Goal: Task Accomplishment & Management: Manage account settings

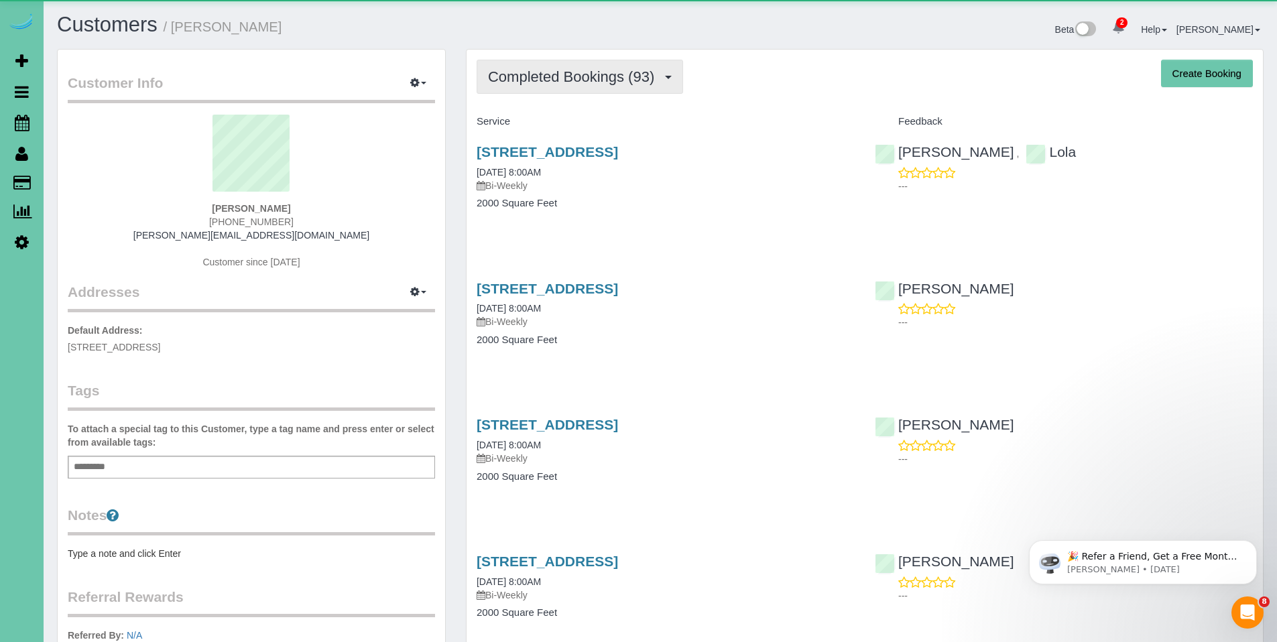
click at [549, 79] on span "Completed Bookings (93)" at bounding box center [574, 76] width 173 height 17
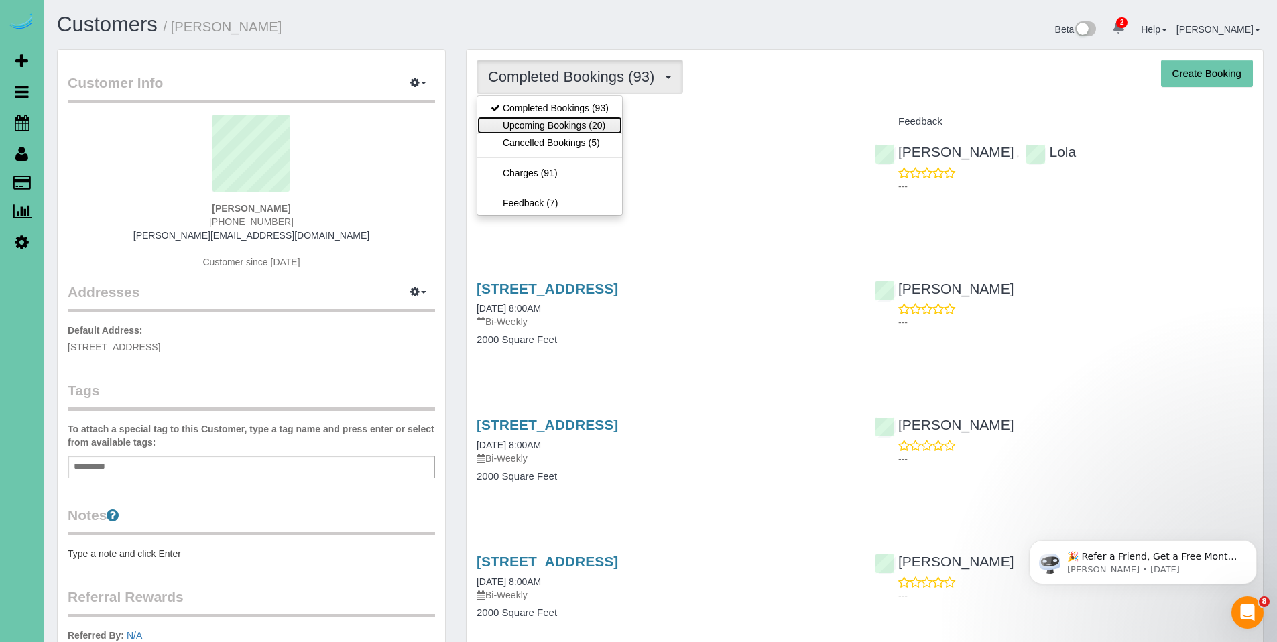
click at [548, 119] on link "Upcoming Bookings (20)" at bounding box center [549, 125] width 145 height 17
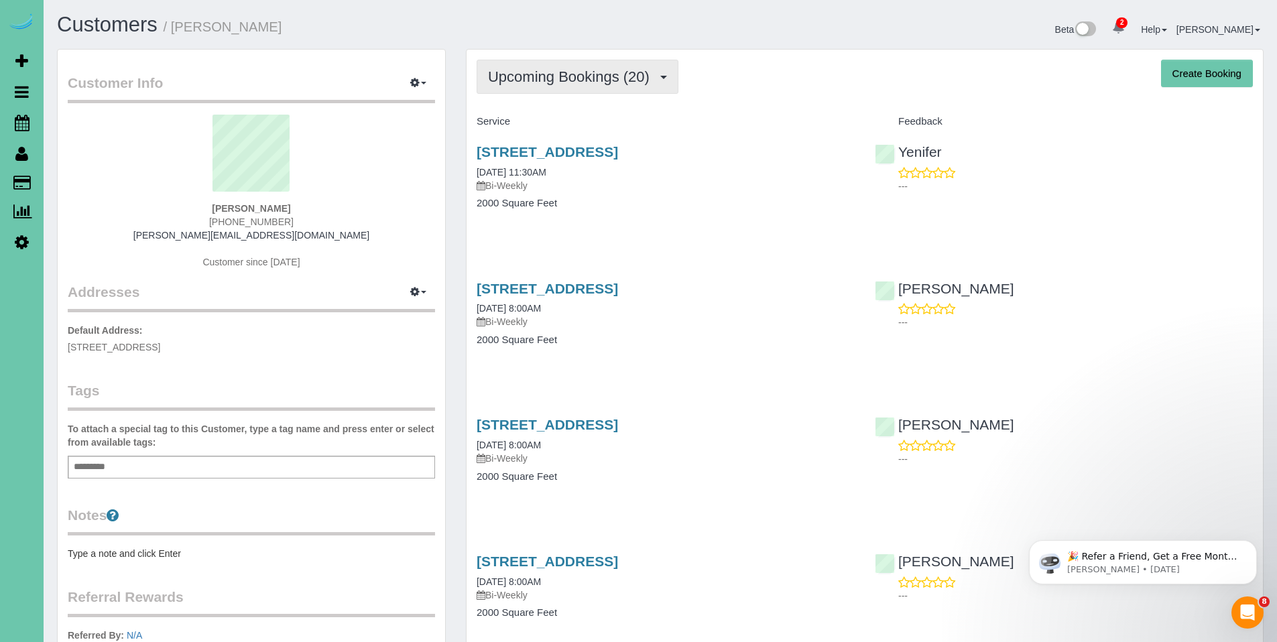
click at [556, 86] on button "Upcoming Bookings (20)" at bounding box center [577, 77] width 202 height 34
click at [541, 76] on span "Upcoming Bookings (20)" at bounding box center [572, 76] width 168 height 17
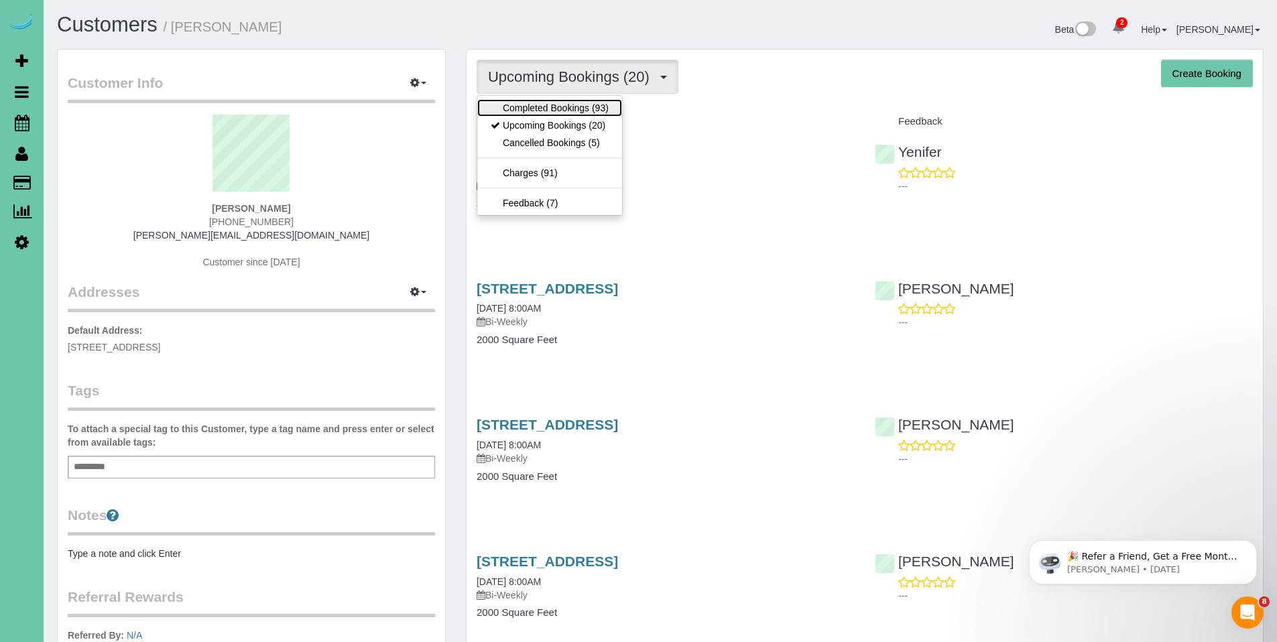
click at [544, 104] on link "Completed Bookings (93)" at bounding box center [549, 107] width 145 height 17
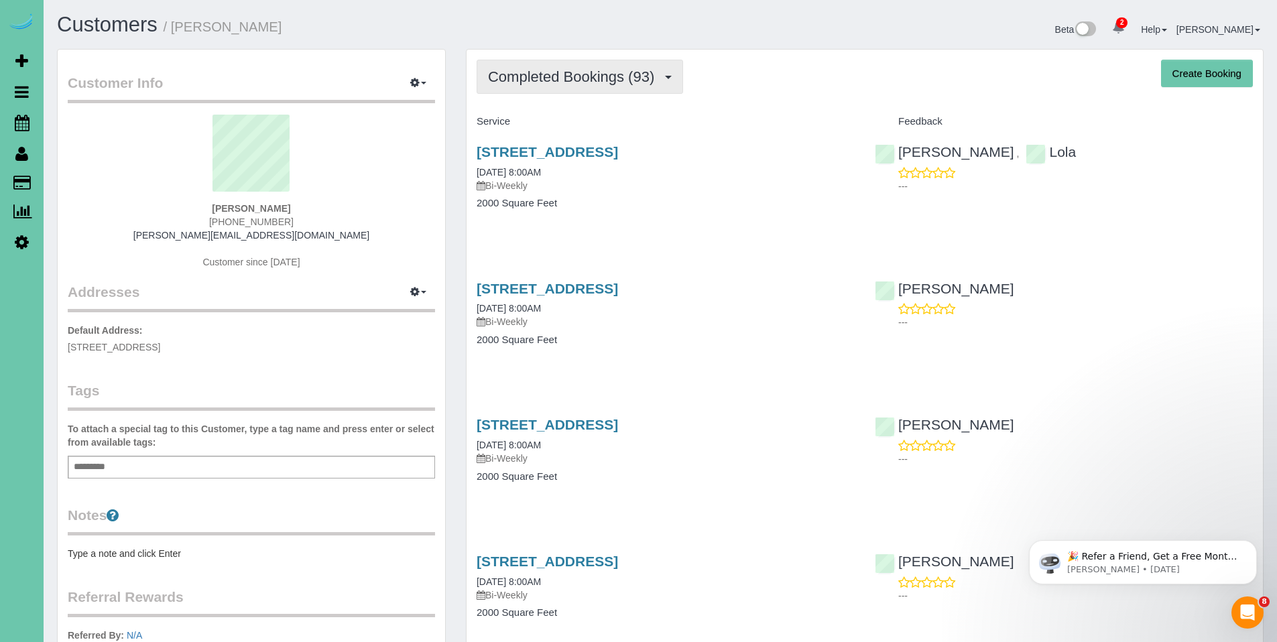
click at [547, 83] on span "Completed Bookings (93)" at bounding box center [574, 76] width 173 height 17
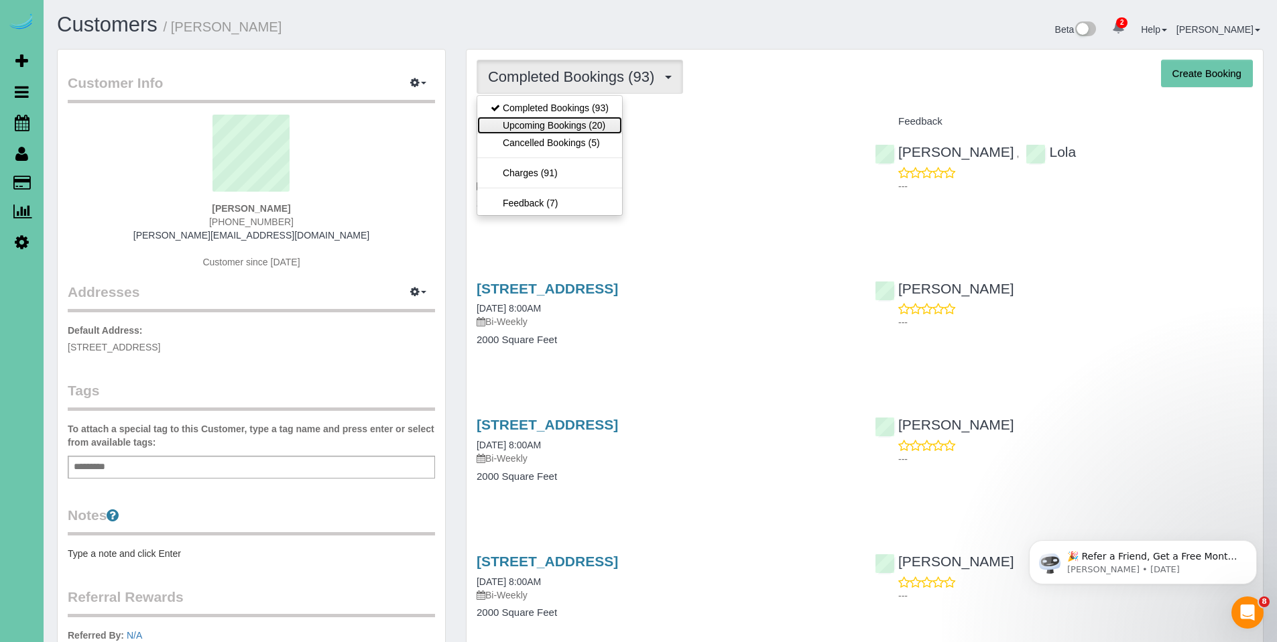
click at [550, 126] on link "Upcoming Bookings (20)" at bounding box center [549, 125] width 145 height 17
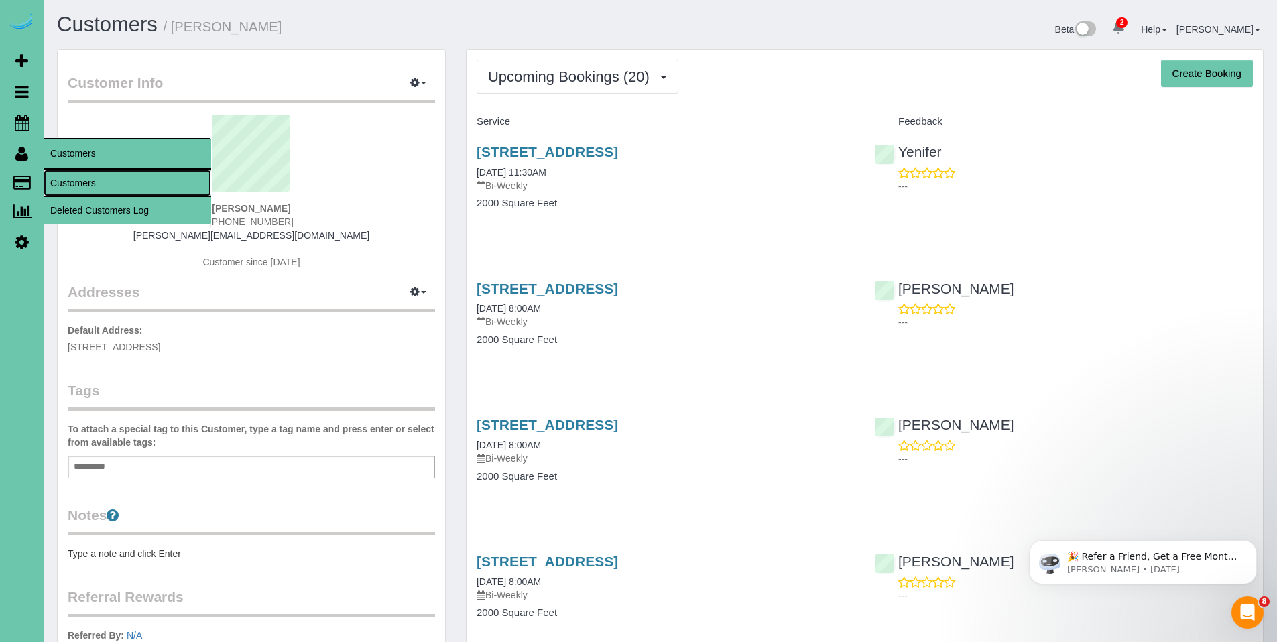
click at [59, 185] on link "Customers" at bounding box center [128, 183] width 168 height 27
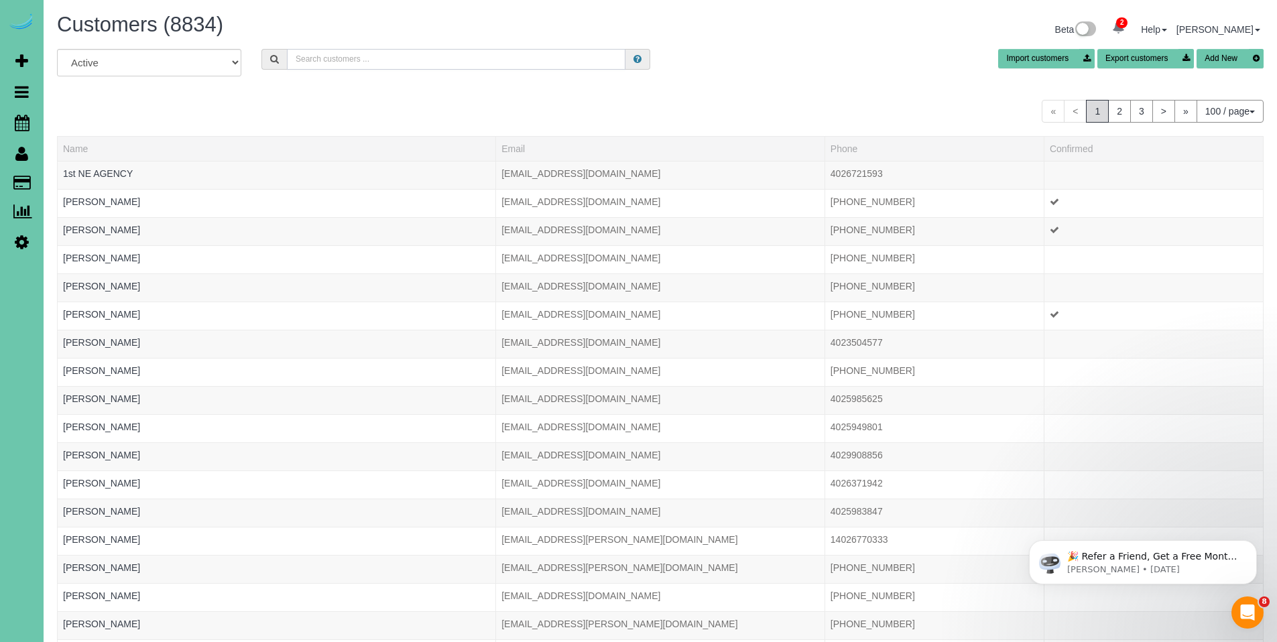
click at [404, 61] on input "text" at bounding box center [456, 59] width 338 height 21
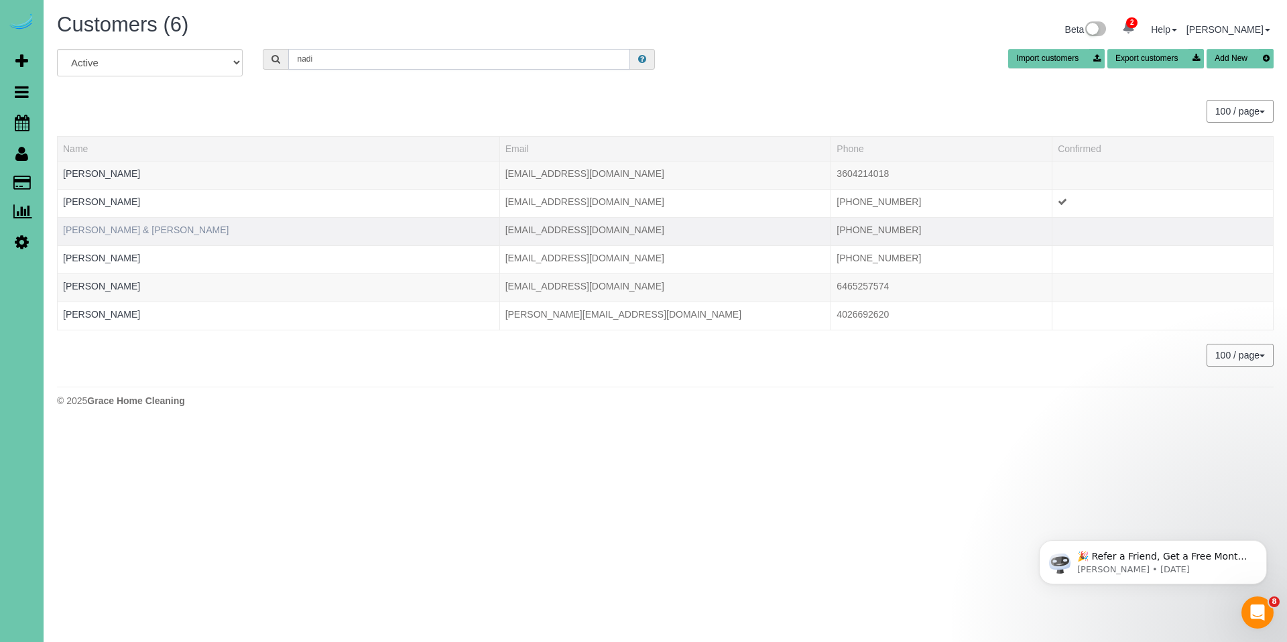
type input "nadi"
click at [105, 227] on link "Gerry & Nadine Baker" at bounding box center [146, 230] width 166 height 11
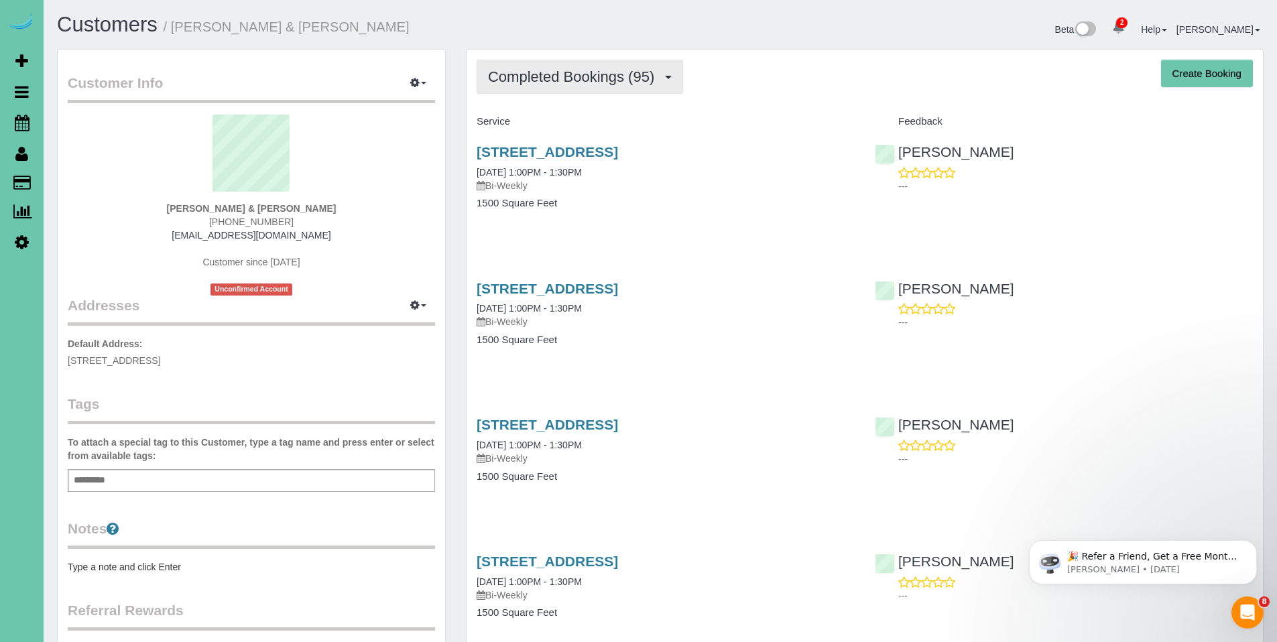
click at [539, 75] on span "Completed Bookings (95)" at bounding box center [574, 76] width 173 height 17
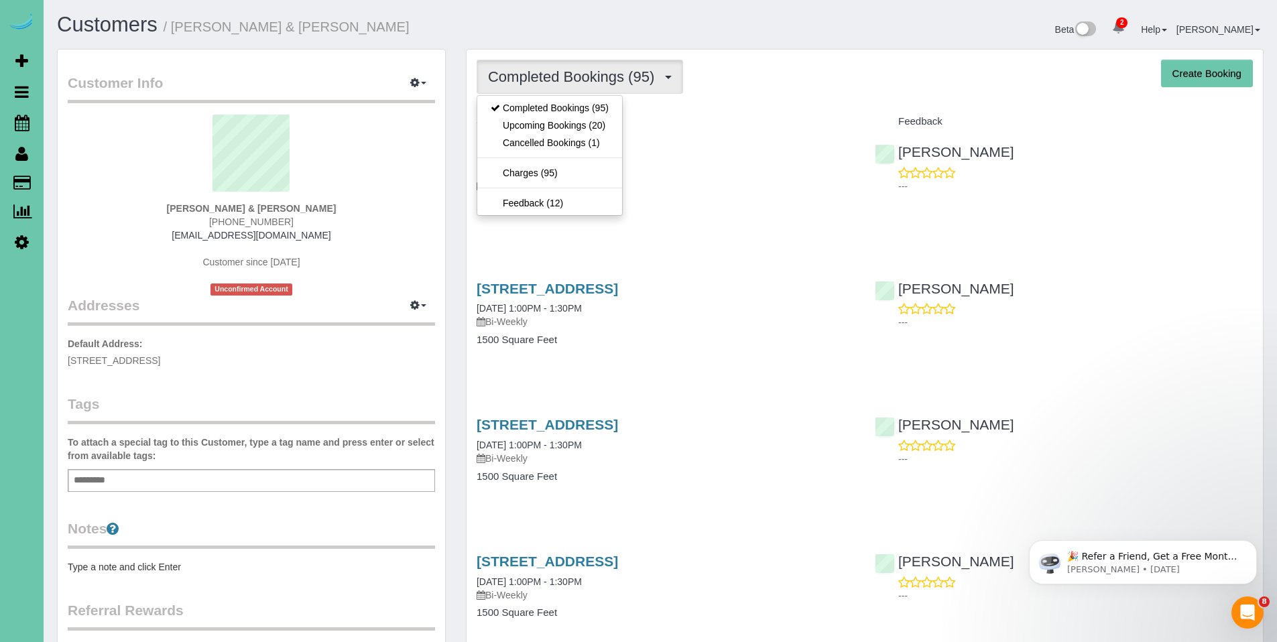
click at [745, 121] on h4 "Service" at bounding box center [665, 121] width 378 height 11
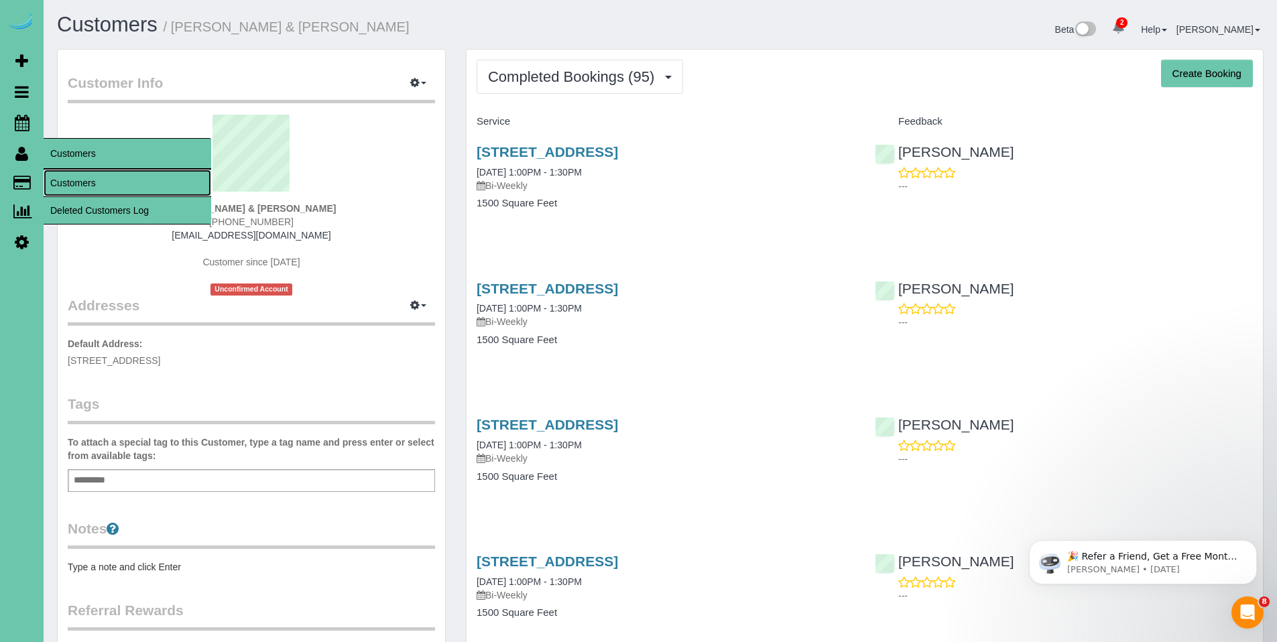
click at [66, 182] on link "Customers" at bounding box center [128, 183] width 168 height 27
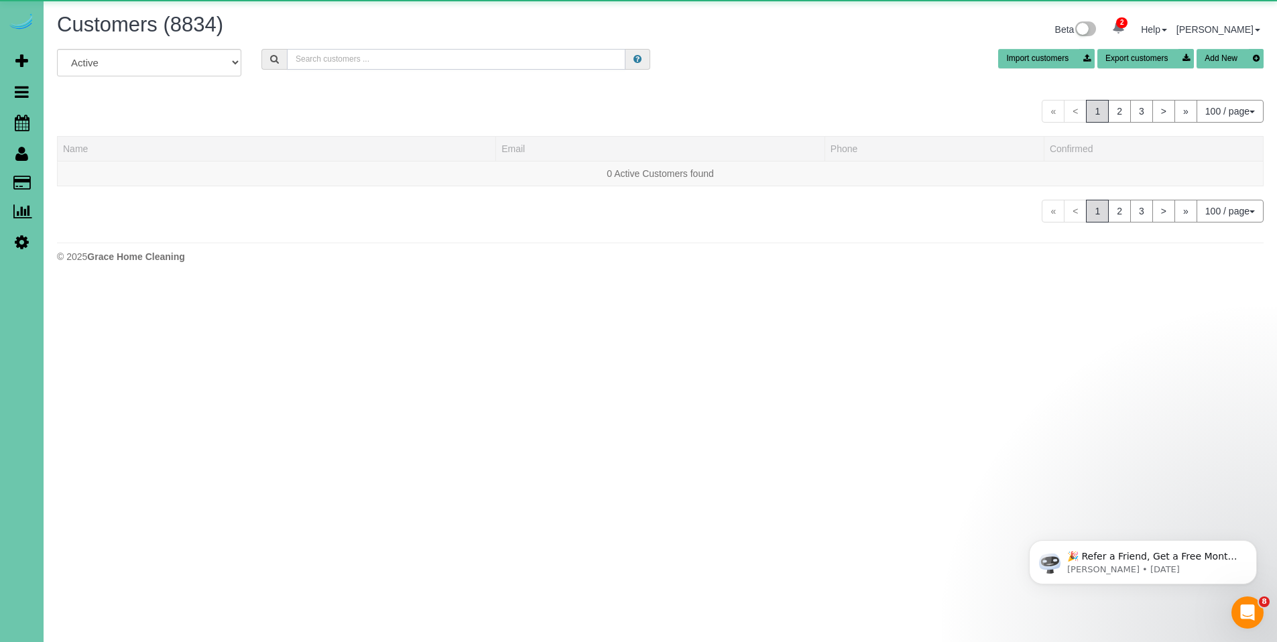
click at [387, 52] on input "text" at bounding box center [456, 59] width 338 height 21
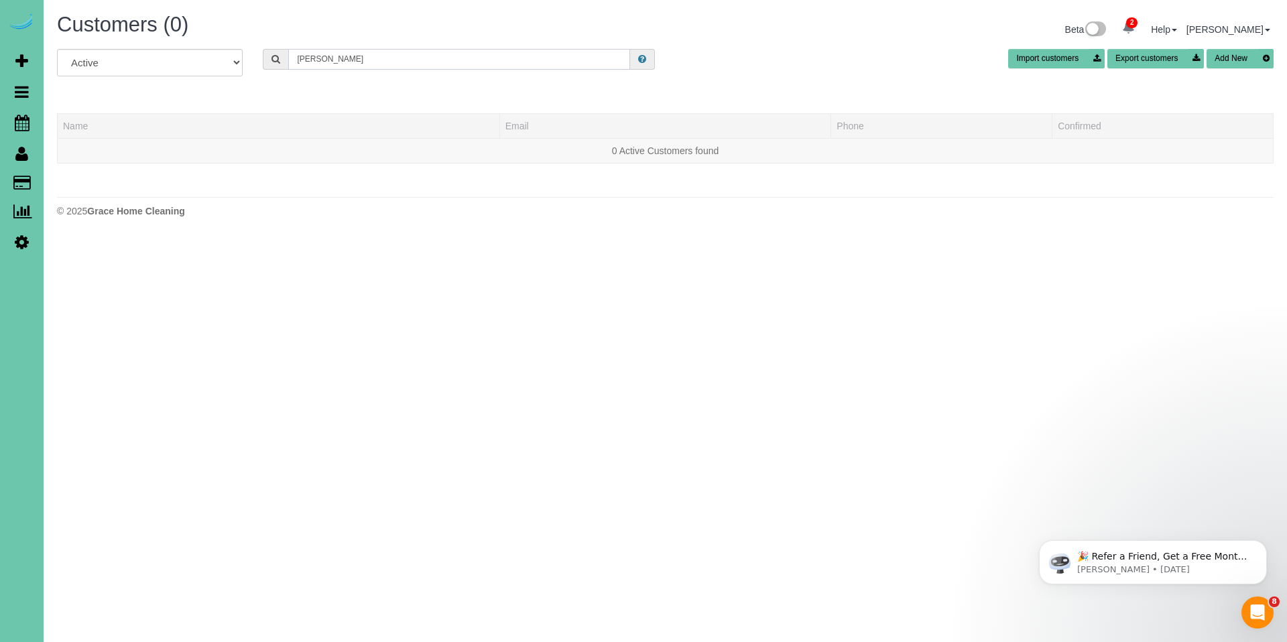
drag, startPoint x: 360, startPoint y: 62, endPoint x: 281, endPoint y: 57, distance: 78.6
click at [281, 57] on div "mary ros" at bounding box center [459, 59] width 392 height 21
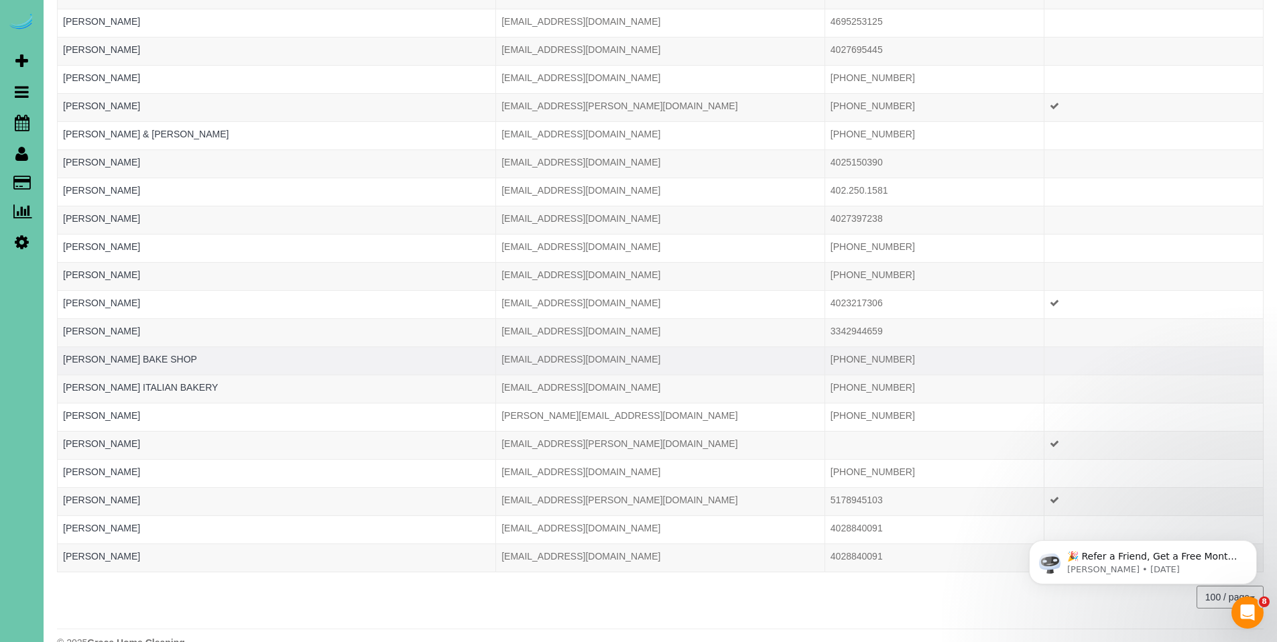
scroll to position [263, 0]
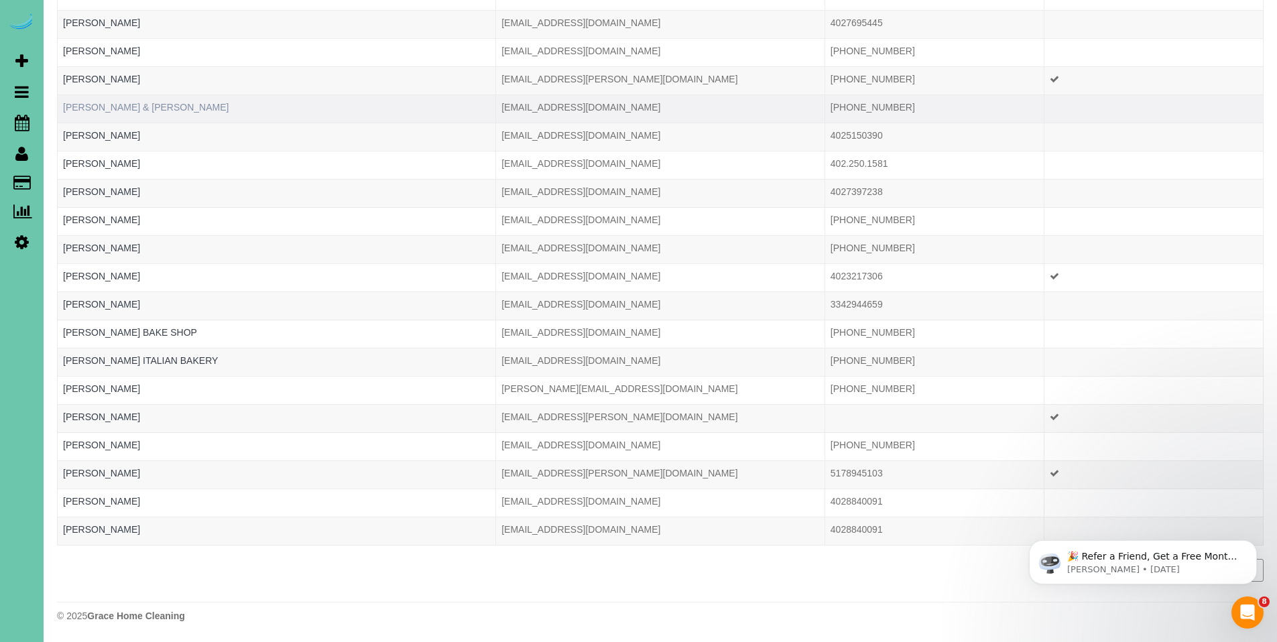
type input "baker"
click at [115, 103] on link "Gerry & Nadine Baker" at bounding box center [146, 107] width 166 height 11
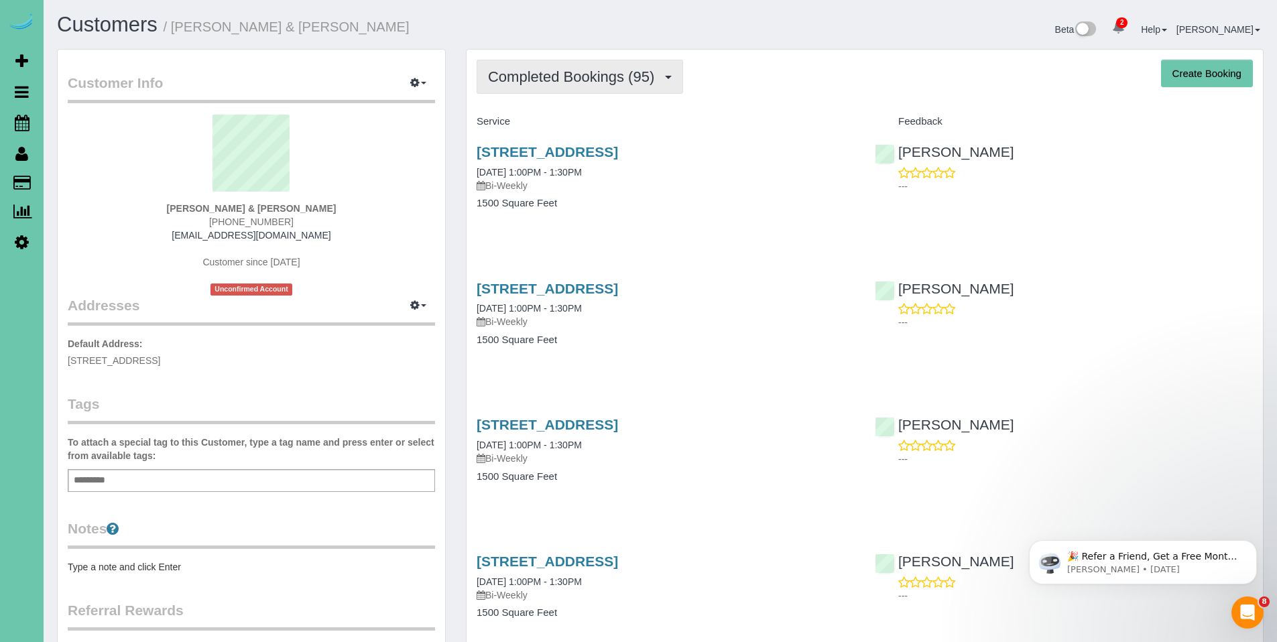
click at [541, 77] on span "Completed Bookings (95)" at bounding box center [574, 76] width 173 height 17
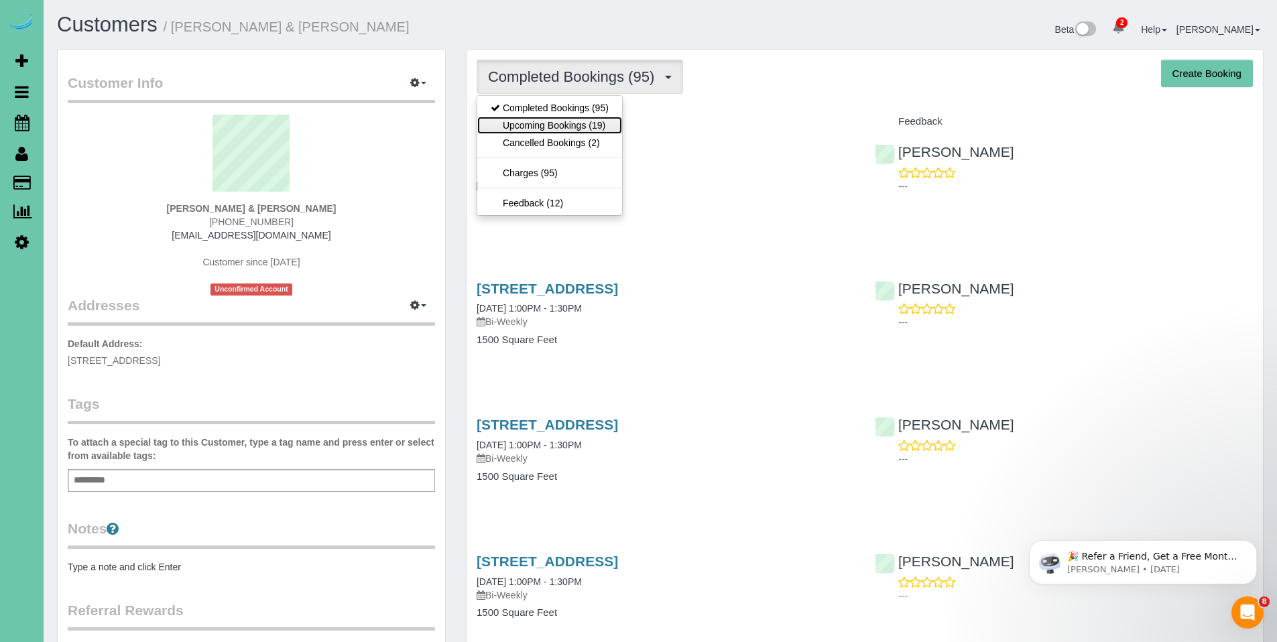
click at [540, 127] on link "Upcoming Bookings (19)" at bounding box center [549, 125] width 145 height 17
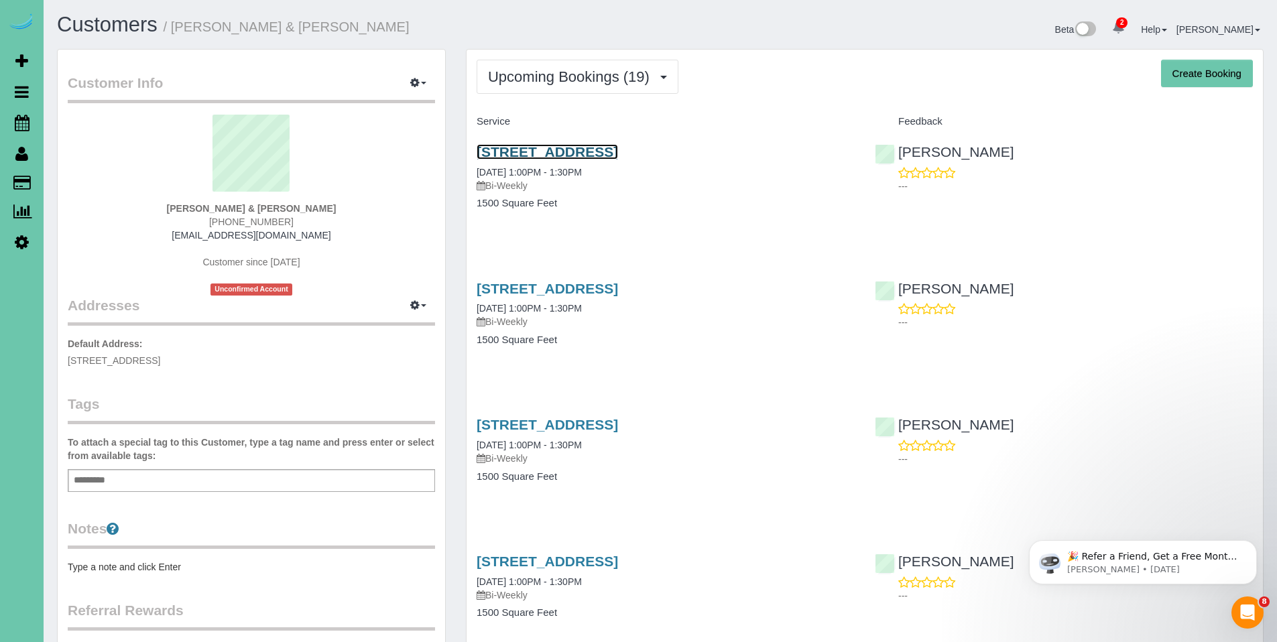
click at [604, 149] on link "1217 N 147th Plaza, Omaha, NE 68154" at bounding box center [546, 151] width 141 height 15
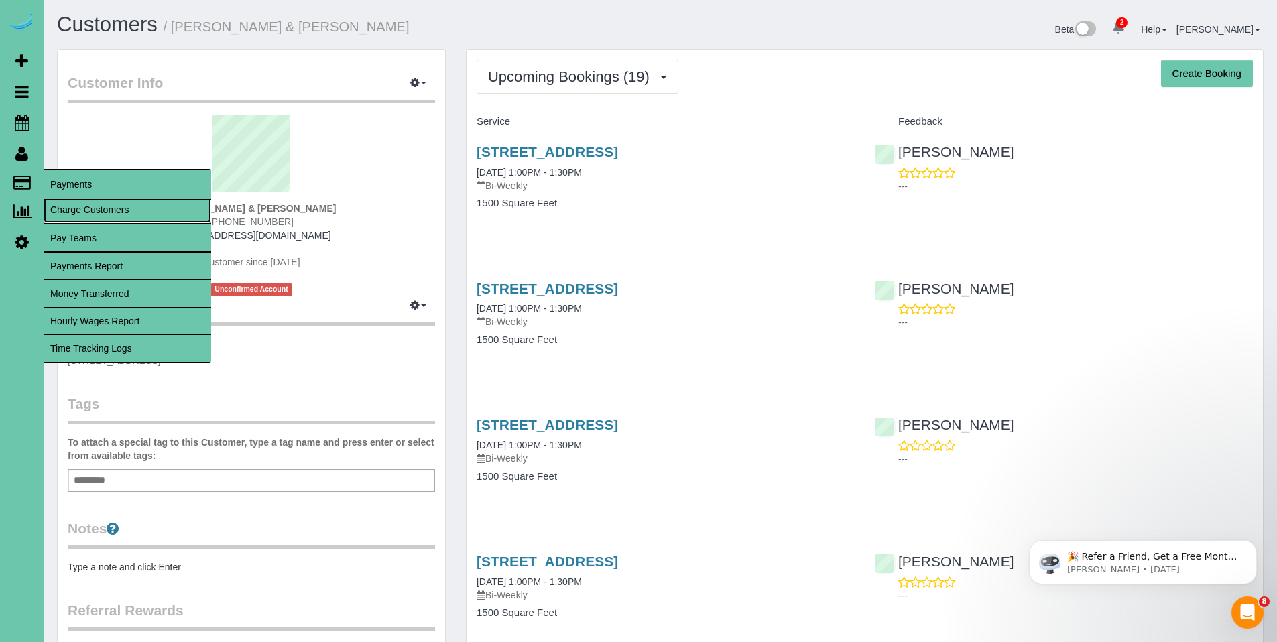
click at [77, 210] on link "Charge Customers" at bounding box center [128, 209] width 168 height 27
select select
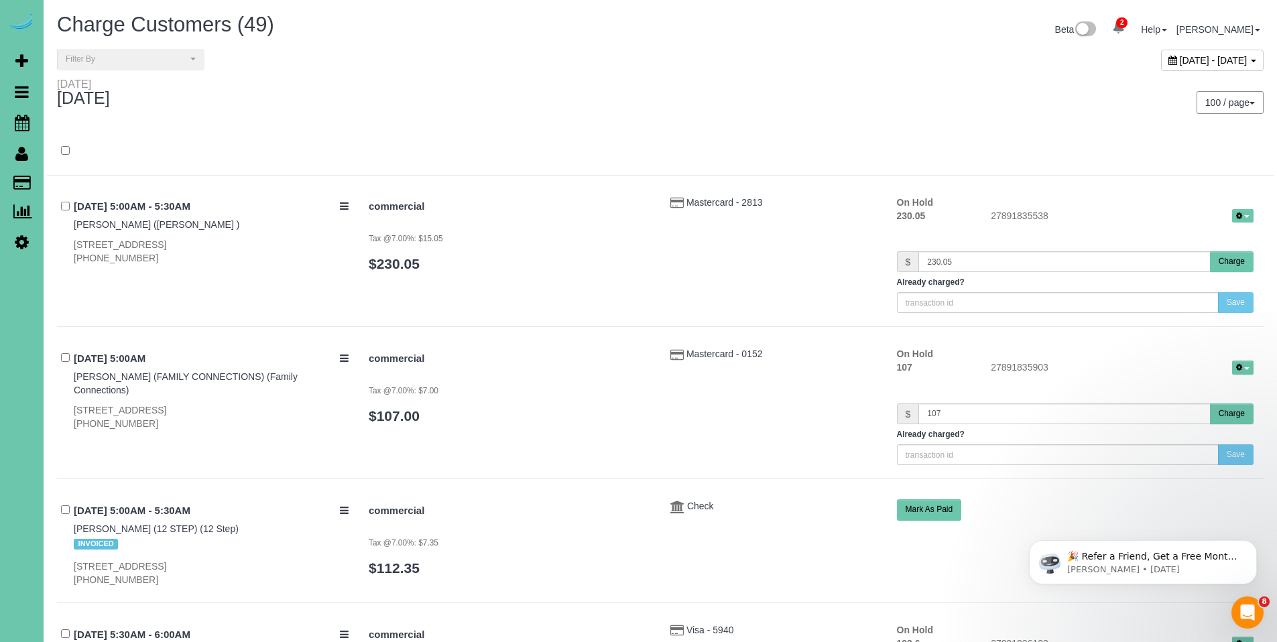
click at [1161, 61] on div "September 15, 2025 - September 15, 2025" at bounding box center [1212, 60] width 103 height 21
type input "**********"
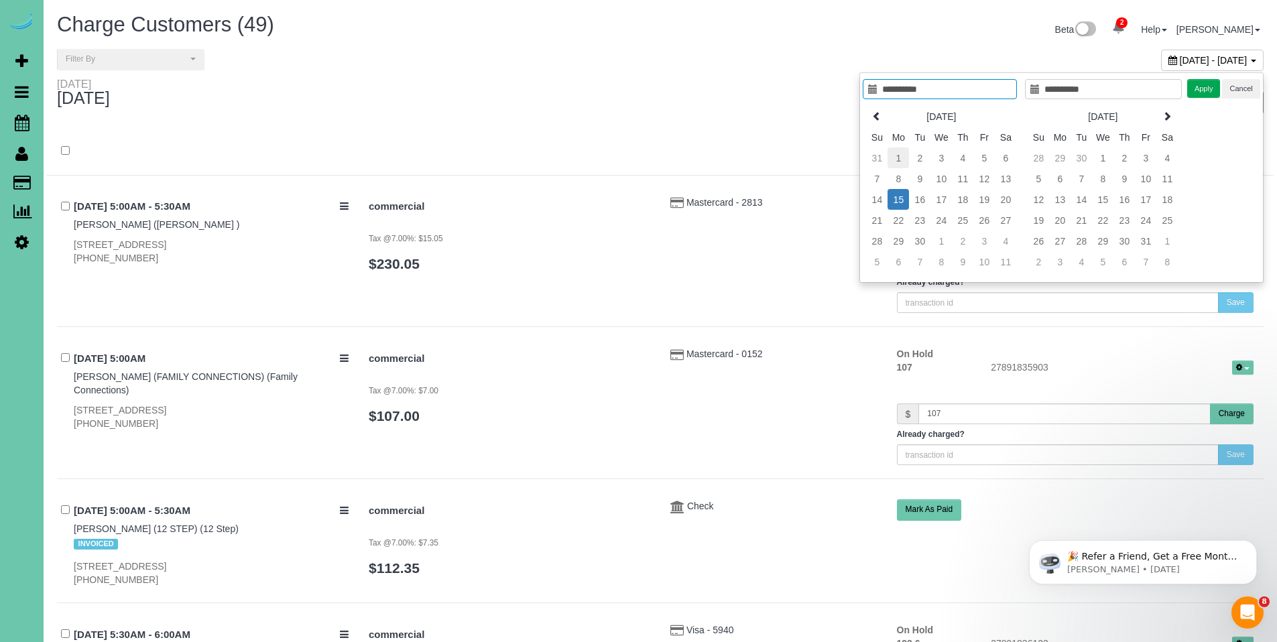
type input "**********"
click at [895, 153] on td "1" at bounding box center [897, 157] width 21 height 21
type input "**********"
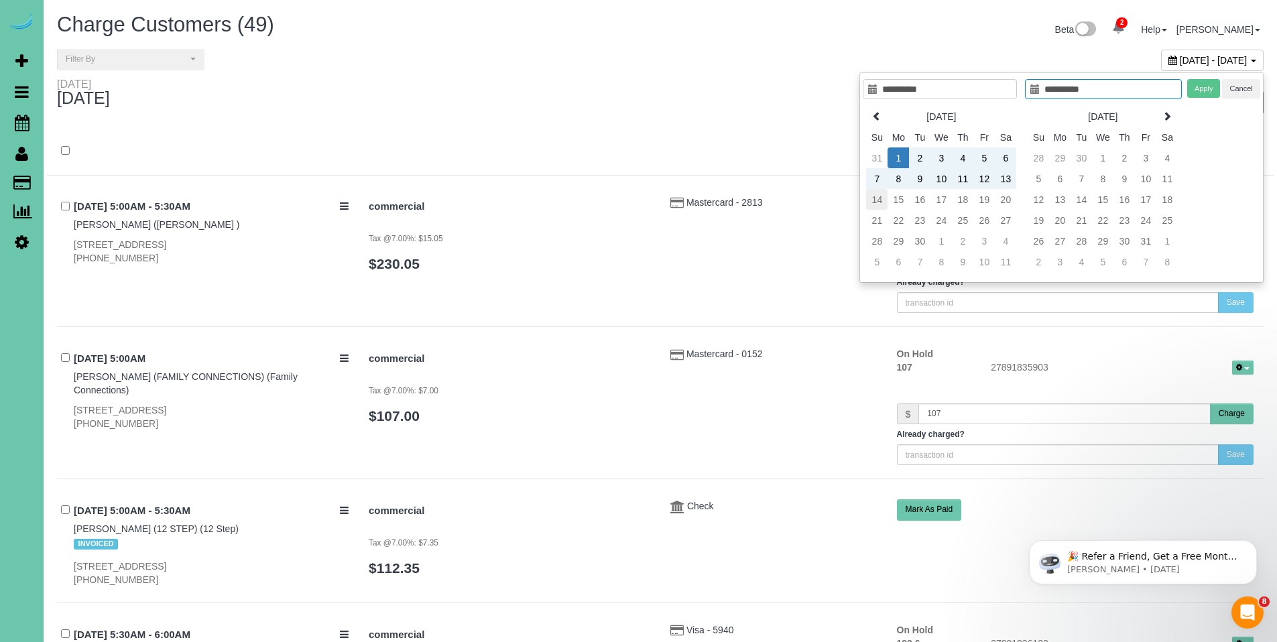
click at [880, 200] on td "14" at bounding box center [876, 199] width 21 height 21
type input "**********"
click at [1200, 94] on button "Apply" at bounding box center [1204, 88] width 34 height 19
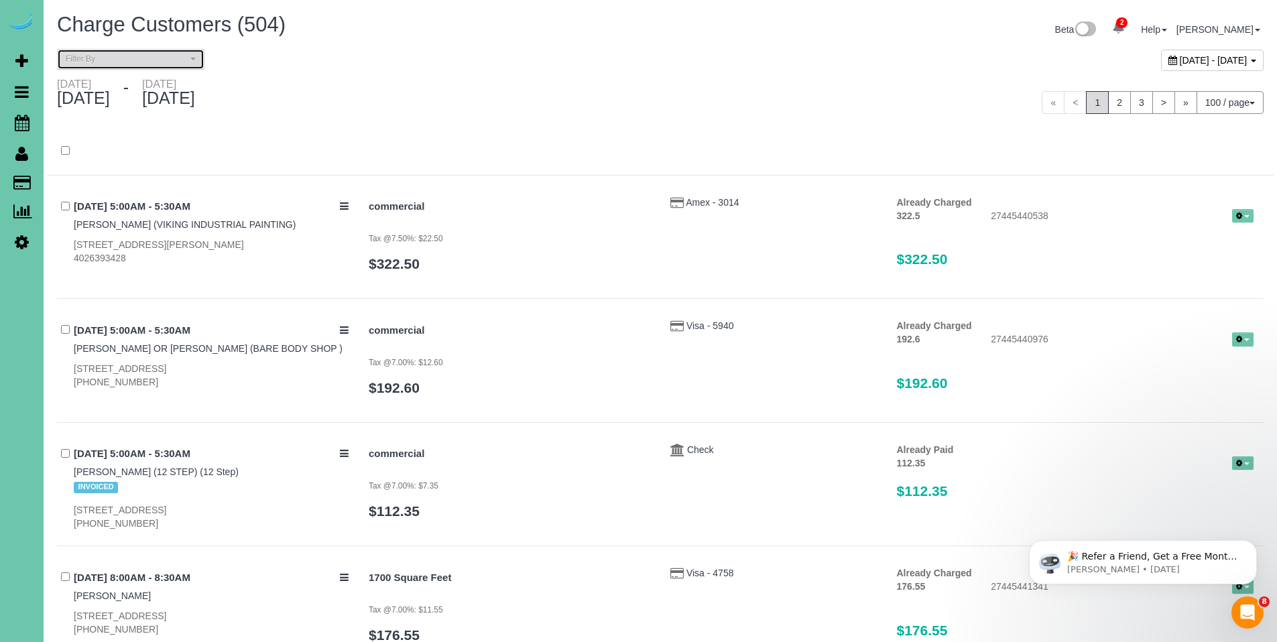
click at [131, 62] on span "Filter By" at bounding box center [126, 59] width 121 height 11
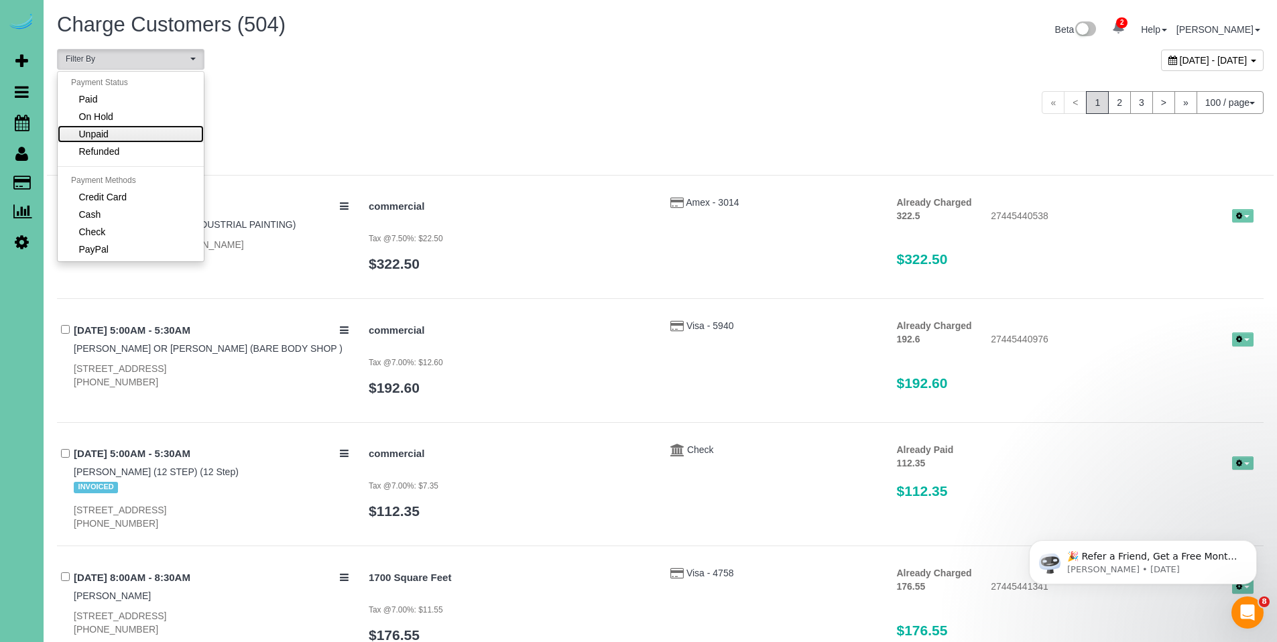
click at [121, 127] on link "Unpaid" at bounding box center [131, 133] width 146 height 17
select select "******"
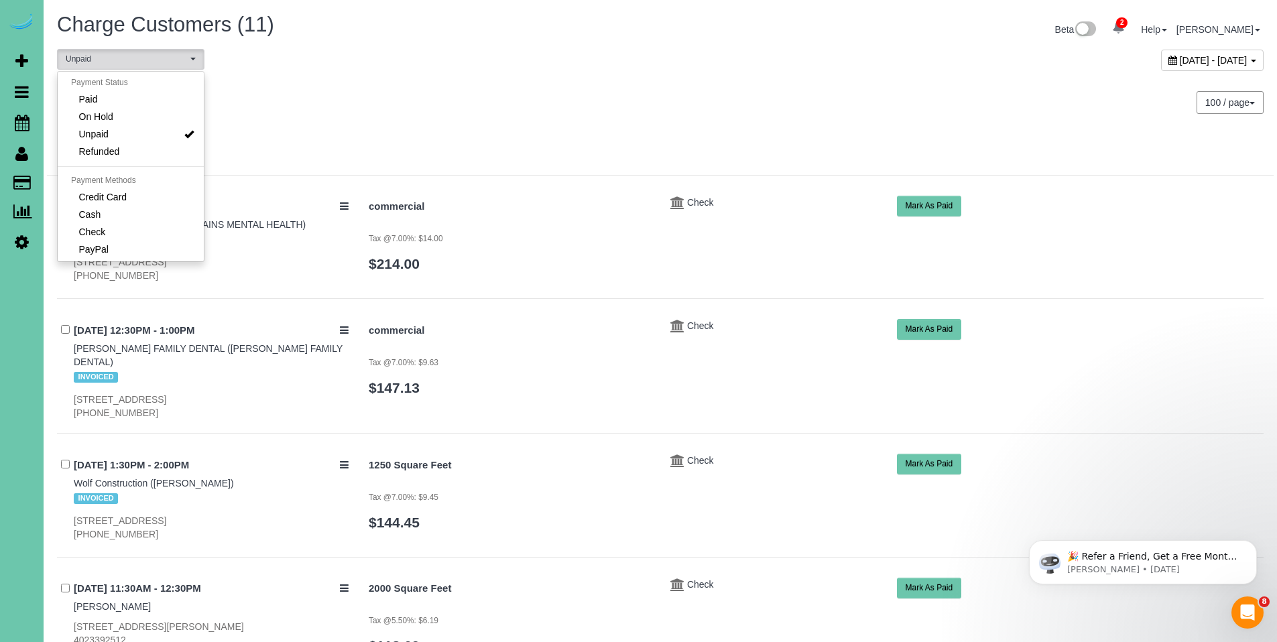
click at [738, 105] on div "100 / page 10 / page 20 / page 30 / page 40 / page 50 / page 100 / page" at bounding box center [966, 102] width 593 height 23
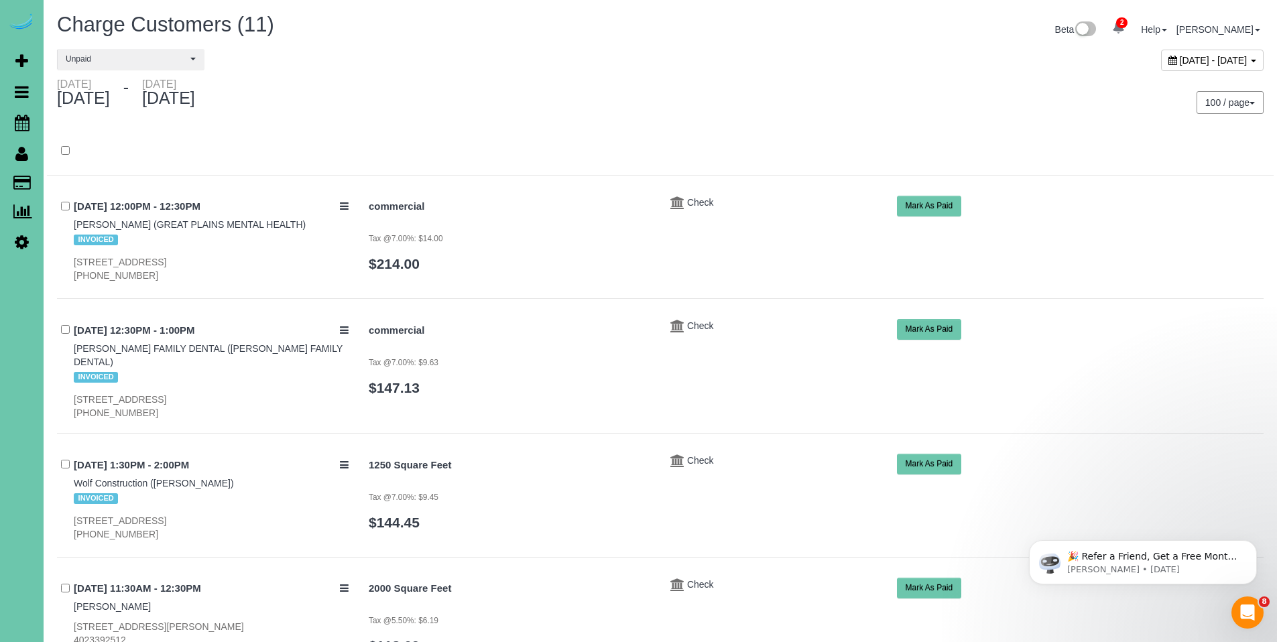
click at [923, 454] on button "Mark As Paid" at bounding box center [929, 464] width 65 height 21
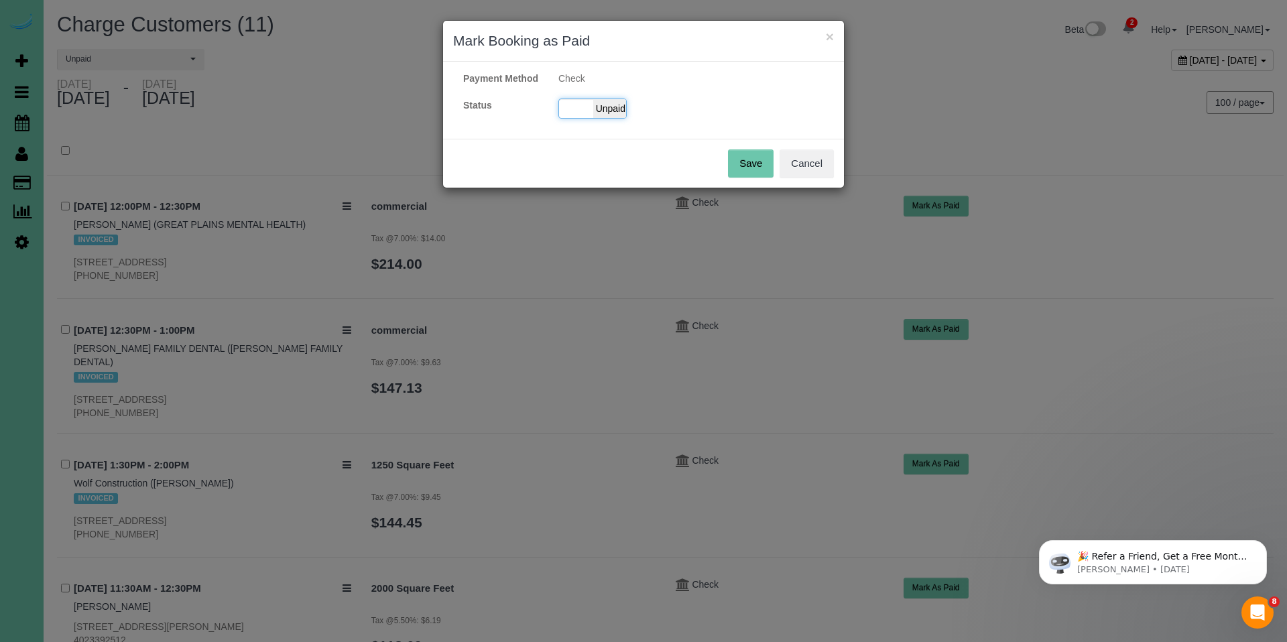
click at [615, 118] on span "Unpaid" at bounding box center [610, 108] width 34 height 19
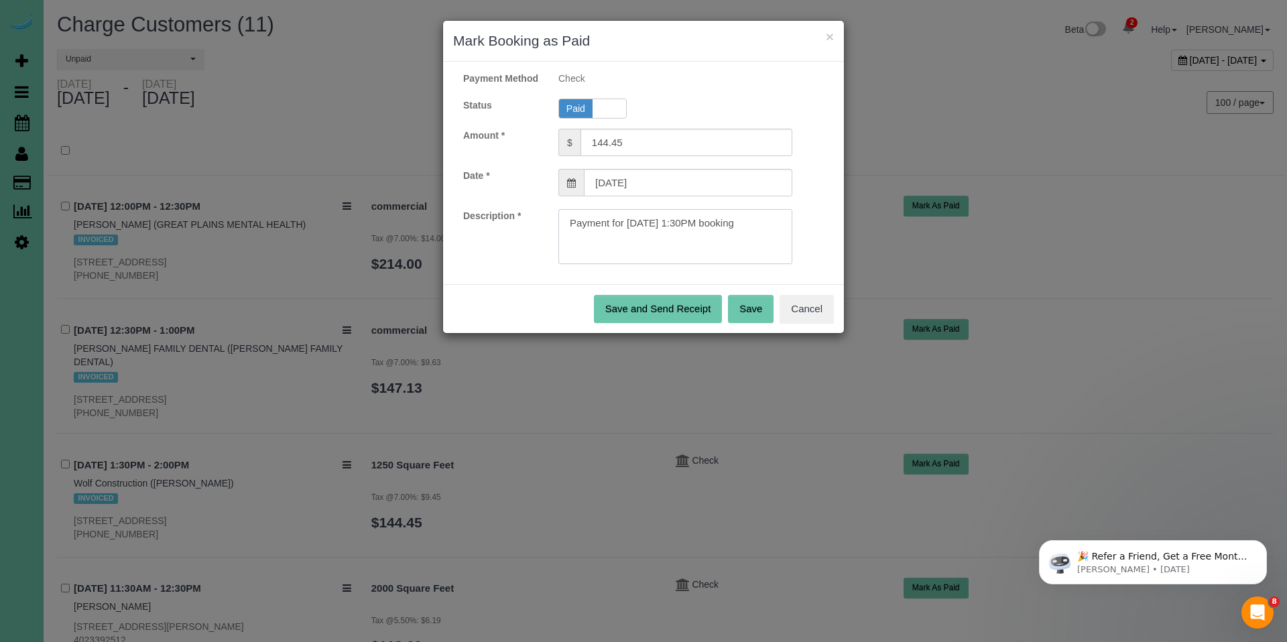
click at [767, 241] on textarea at bounding box center [675, 236] width 234 height 55
paste textarea "Invoice#3985, Ck#62686 for $577.80."
type textarea "Payment for 09/05/2025 1:30PM booking.Invoice#3985, Ck#62686 for $577.80."
click at [759, 323] on button "Save" at bounding box center [751, 309] width 46 height 28
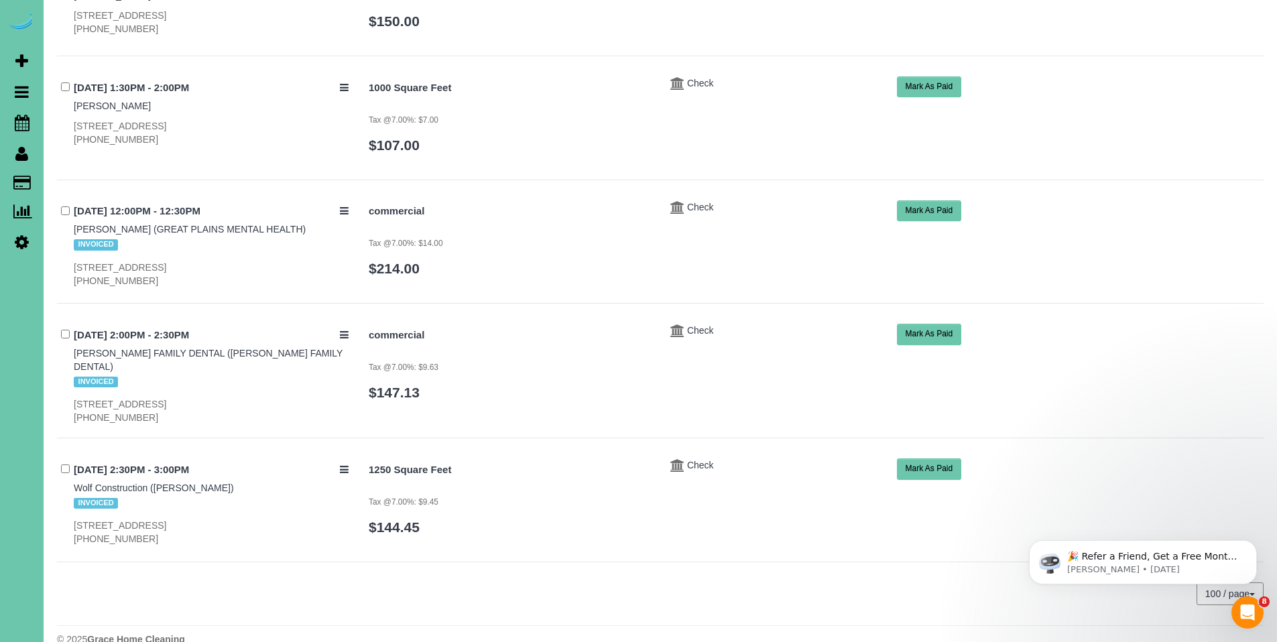
scroll to position [1005, 0]
click at [930, 457] on button "Mark As Paid" at bounding box center [929, 467] width 65 height 21
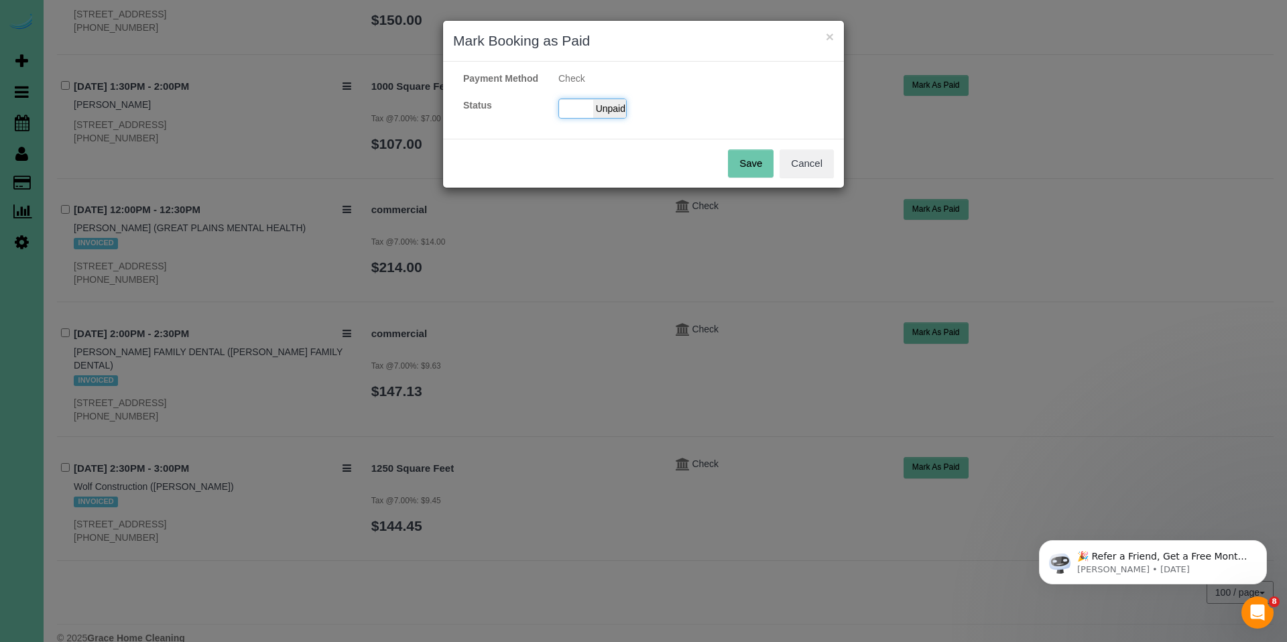
click at [609, 118] on span "Unpaid" at bounding box center [610, 108] width 34 height 19
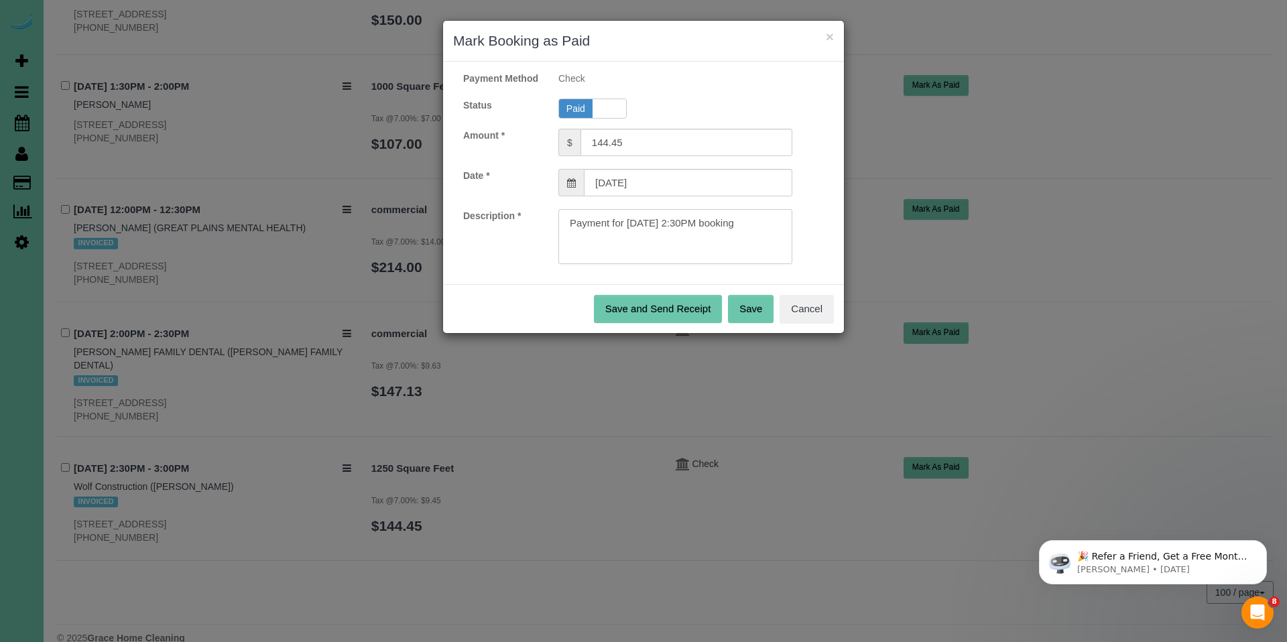
click at [775, 247] on textarea at bounding box center [675, 236] width 234 height 55
paste textarea "Invoice#3985, Ck#62686 for $577.80."
type textarea "Payment for 09/12/2025 2:30PM booking.Invoice#3985, Ck#62686 for $577.80."
click at [747, 323] on button "Save" at bounding box center [751, 309] width 46 height 28
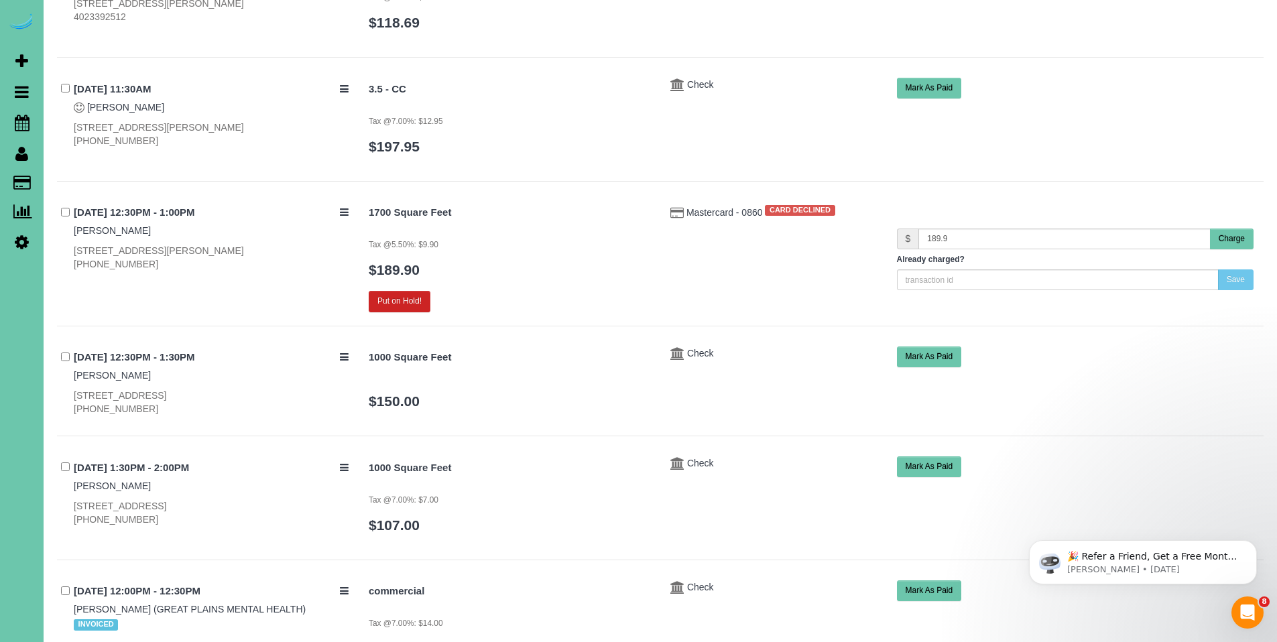
scroll to position [720, 0]
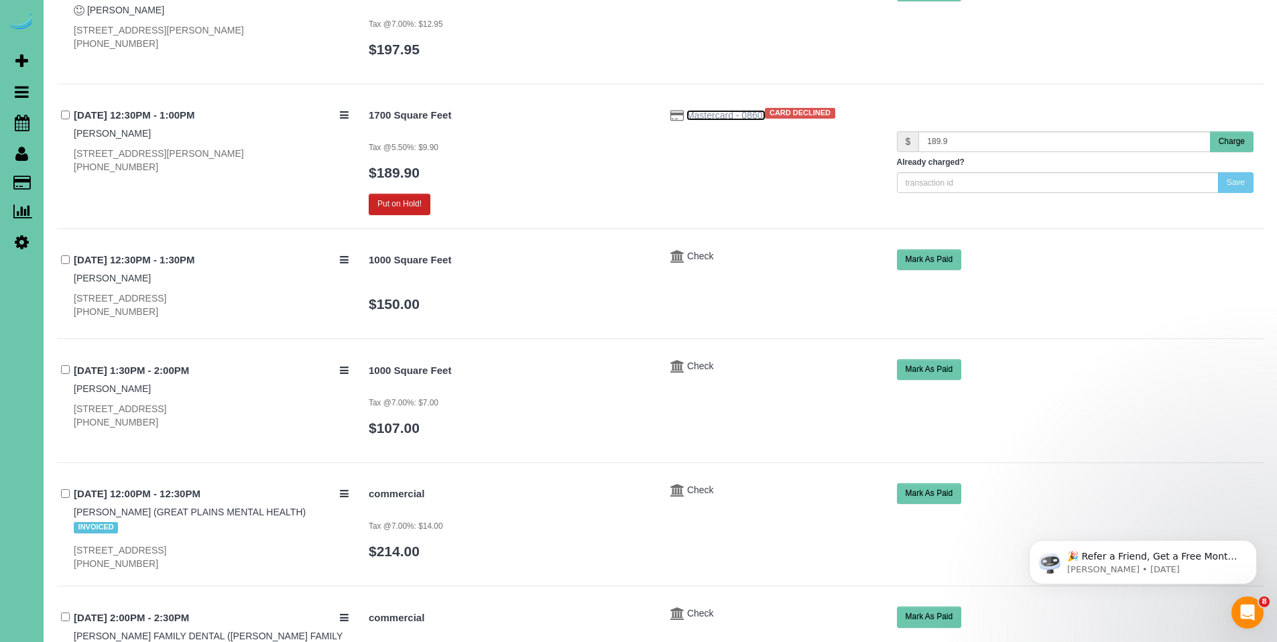
click at [700, 110] on span "Mastercard - 0860" at bounding box center [725, 115] width 79 height 11
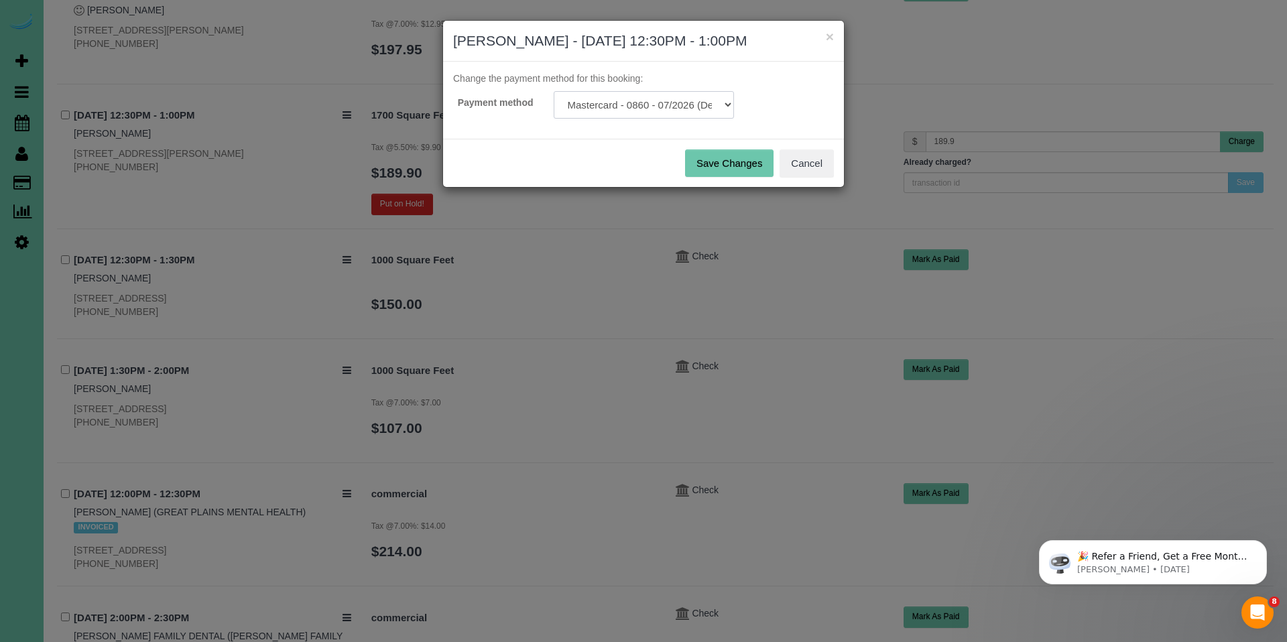
click at [657, 106] on select "Mastercard - 0860 - 07/2026 (Default) Add Credit Card ─────────────── Cash Chec…" at bounding box center [644, 104] width 180 height 27
click at [902, 70] on div "× Denise Allacher - 09/11/2025 12:30PM - 1:00PM Change the payment method for t…" at bounding box center [643, 321] width 1287 height 642
click at [811, 167] on button "Cancel" at bounding box center [806, 163] width 54 height 28
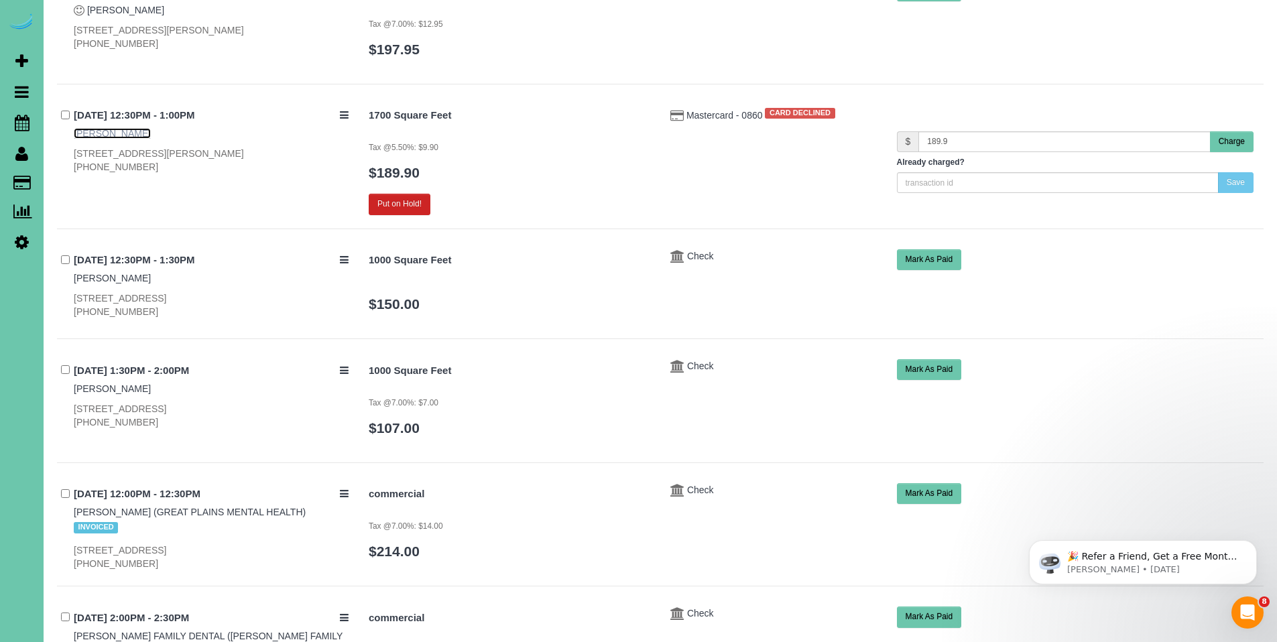
click at [88, 128] on link "Denise Allacher" at bounding box center [112, 133] width 77 height 11
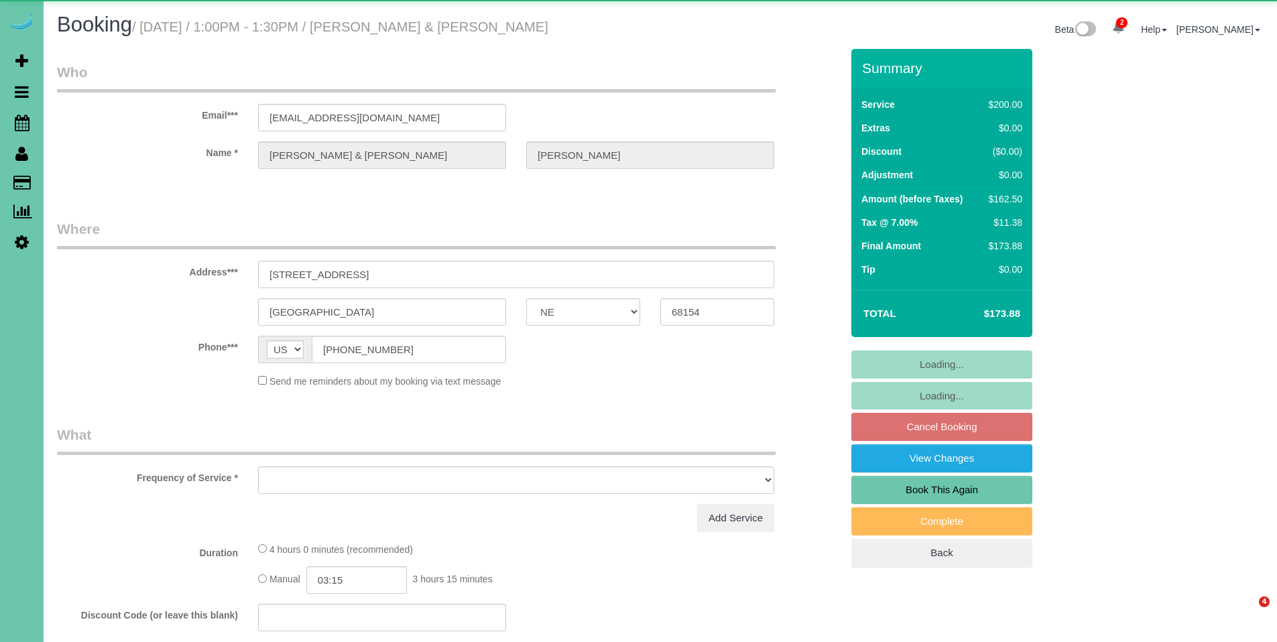
select select "NE"
select select "object:625"
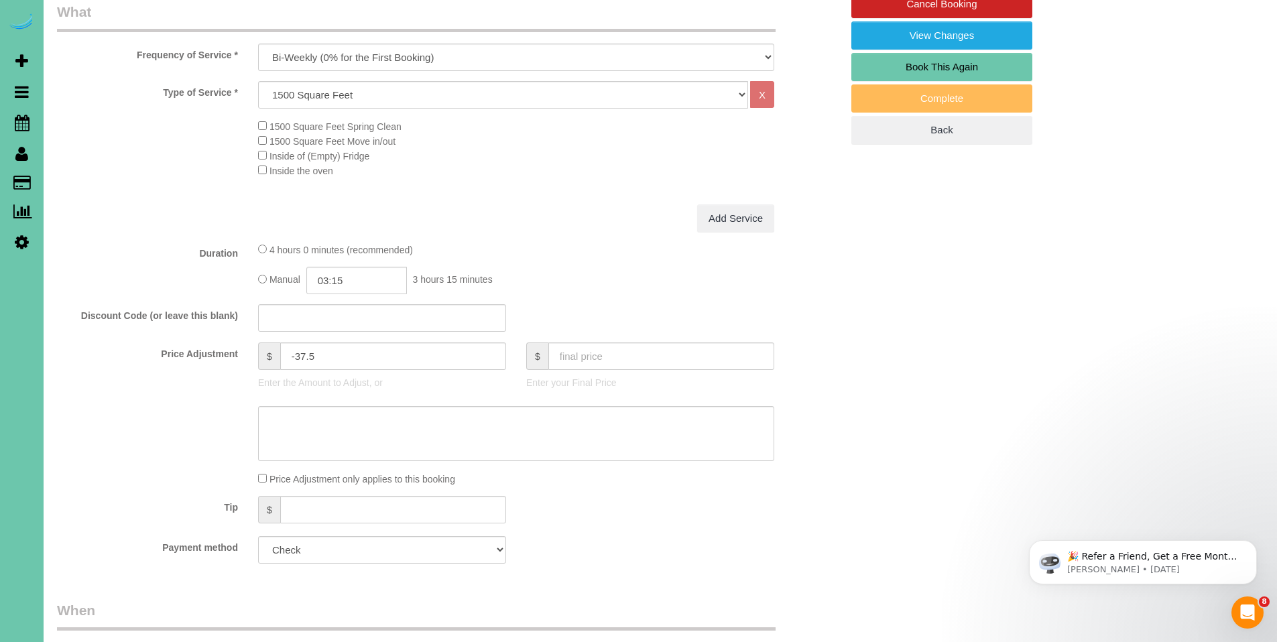
scroll to position [432, 0]
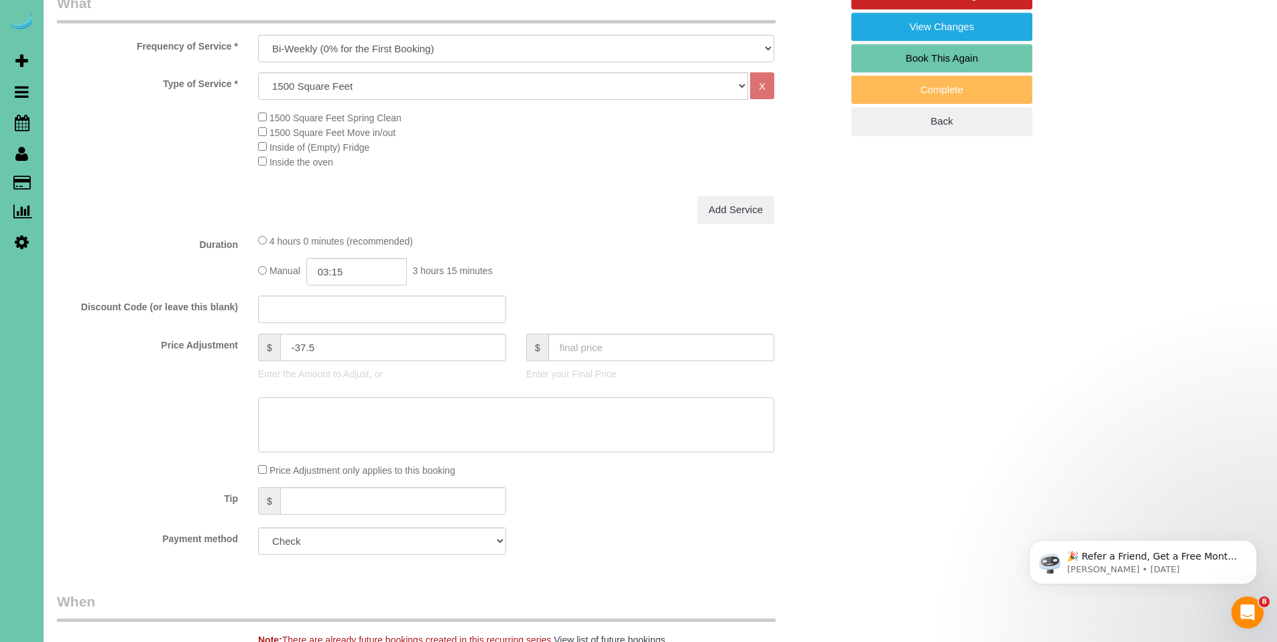
click at [344, 411] on textarea at bounding box center [516, 424] width 516 height 55
type textarea "$81.25 will be added to this cleaning for cancelation fee for [DATE]"
click at [1033, 311] on div "Who Email*** [EMAIL_ADDRESS][DOMAIN_NAME] Name * [PERSON_NAME] & [PERSON_NAME] …" at bounding box center [660, 591] width 1206 height 1948
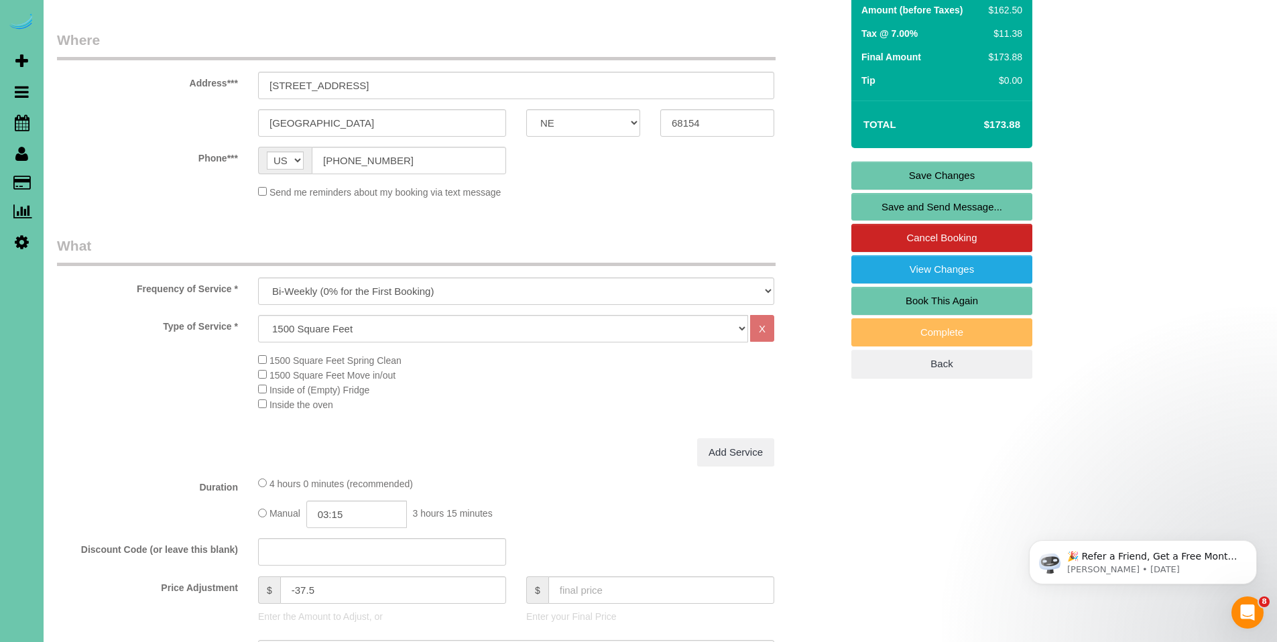
scroll to position [114, 0]
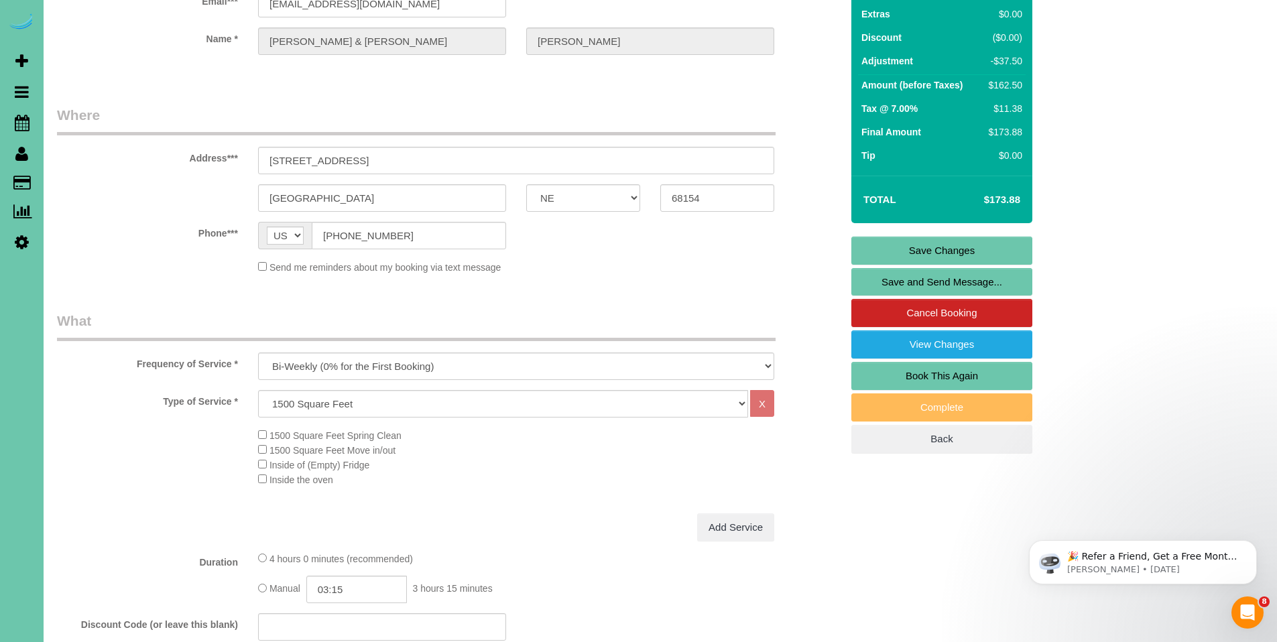
click at [938, 250] on link "Save Changes" at bounding box center [941, 251] width 181 height 28
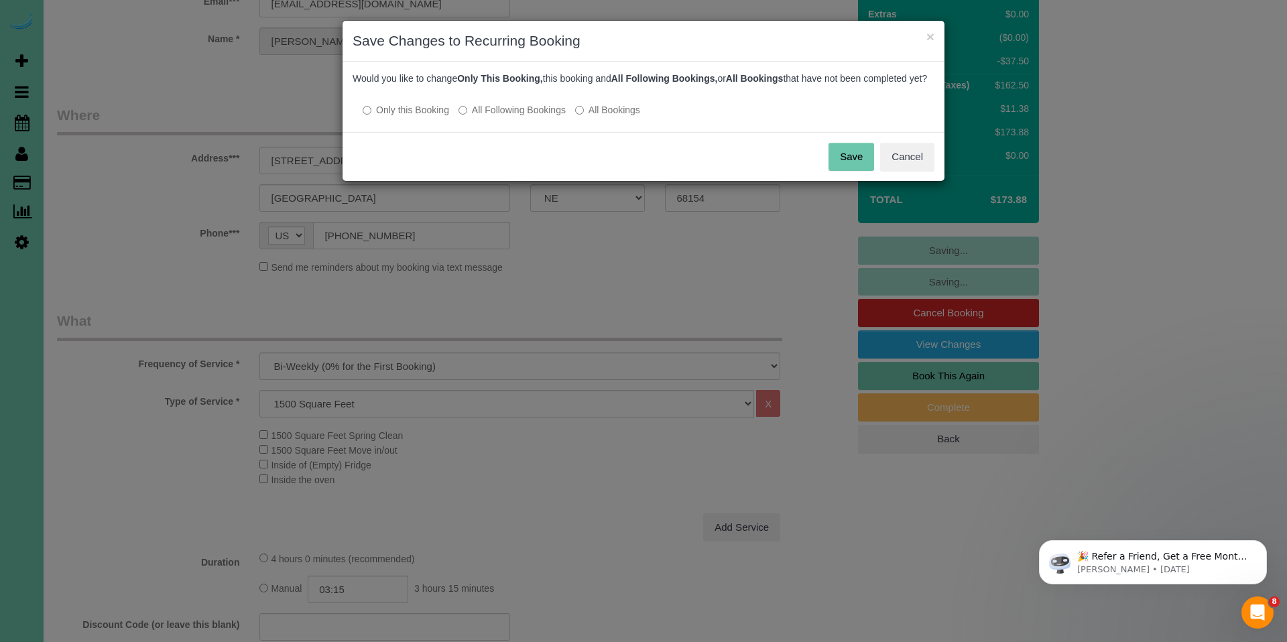
click at [852, 164] on button "Save" at bounding box center [851, 157] width 46 height 28
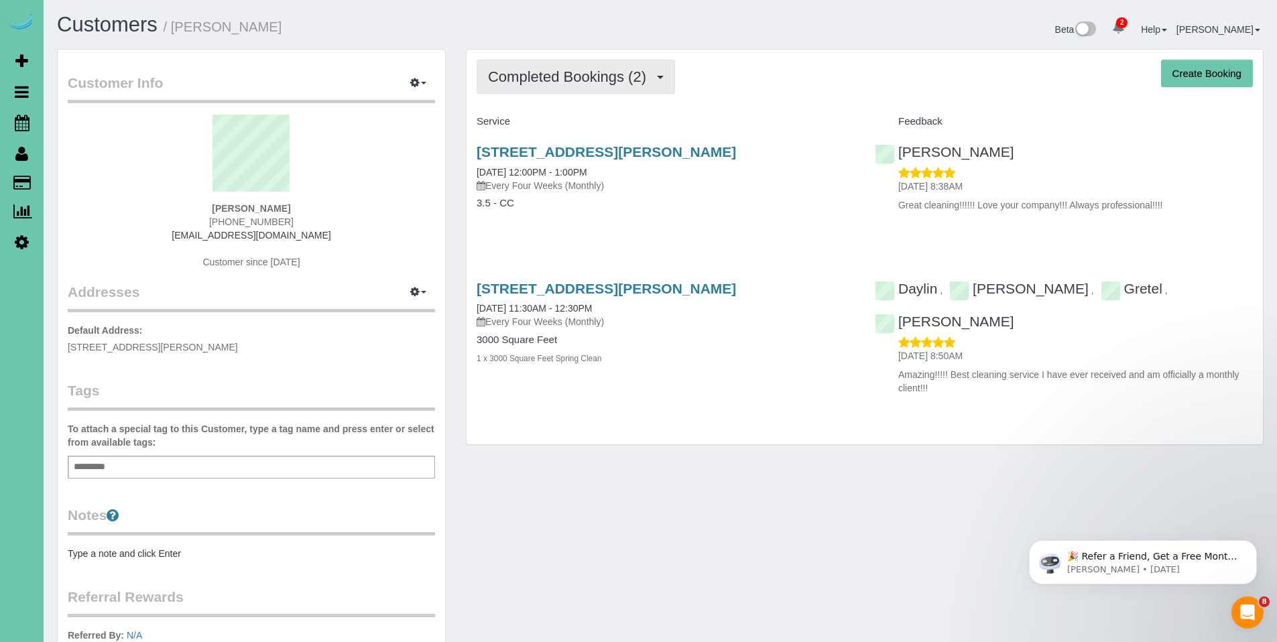
click at [574, 63] on button "Completed Bookings (2)" at bounding box center [575, 77] width 198 height 34
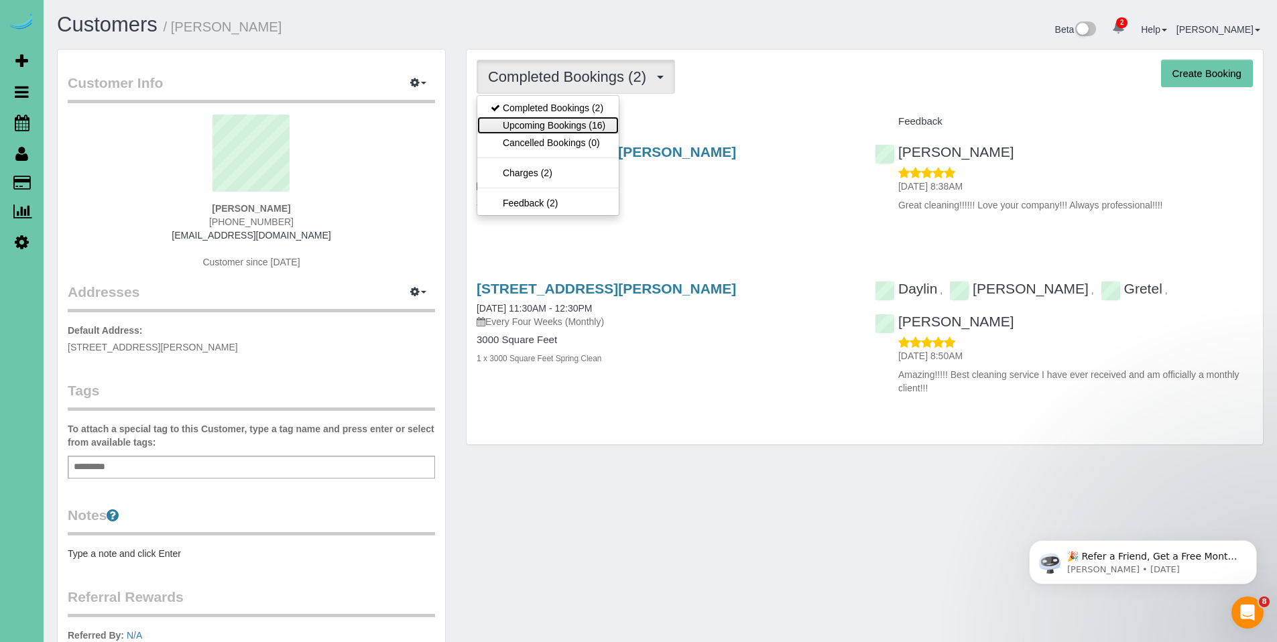
click at [560, 125] on link "Upcoming Bookings (16)" at bounding box center [547, 125] width 141 height 17
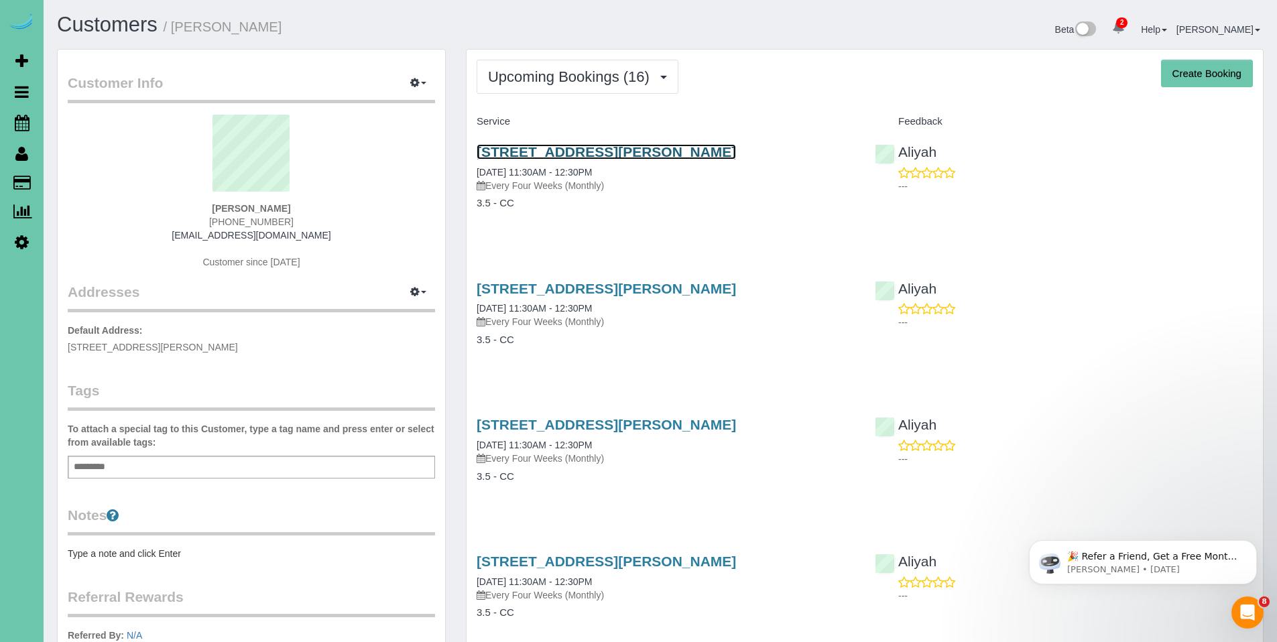
click at [555, 157] on link "18632 Emiline St, Omaha, NE 68136" at bounding box center [605, 151] width 259 height 15
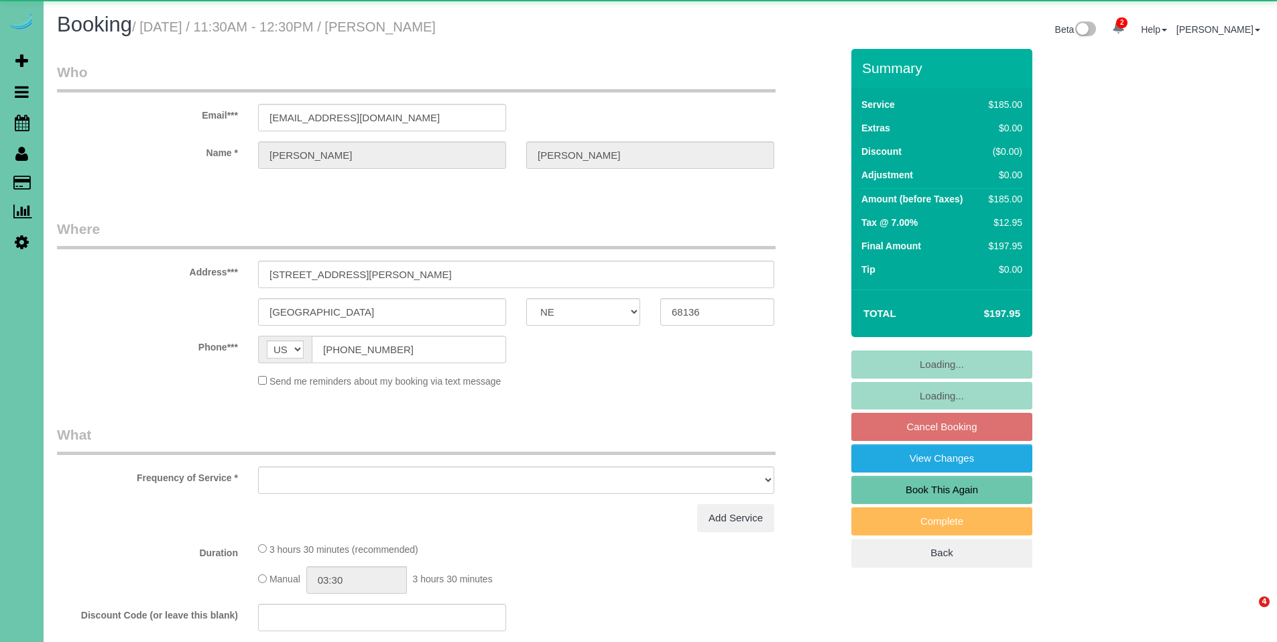
select select "NE"
select select "object:635"
select select "string:fspay-6457fe27-e40f-4fb2-9287-81dfe746dffb"
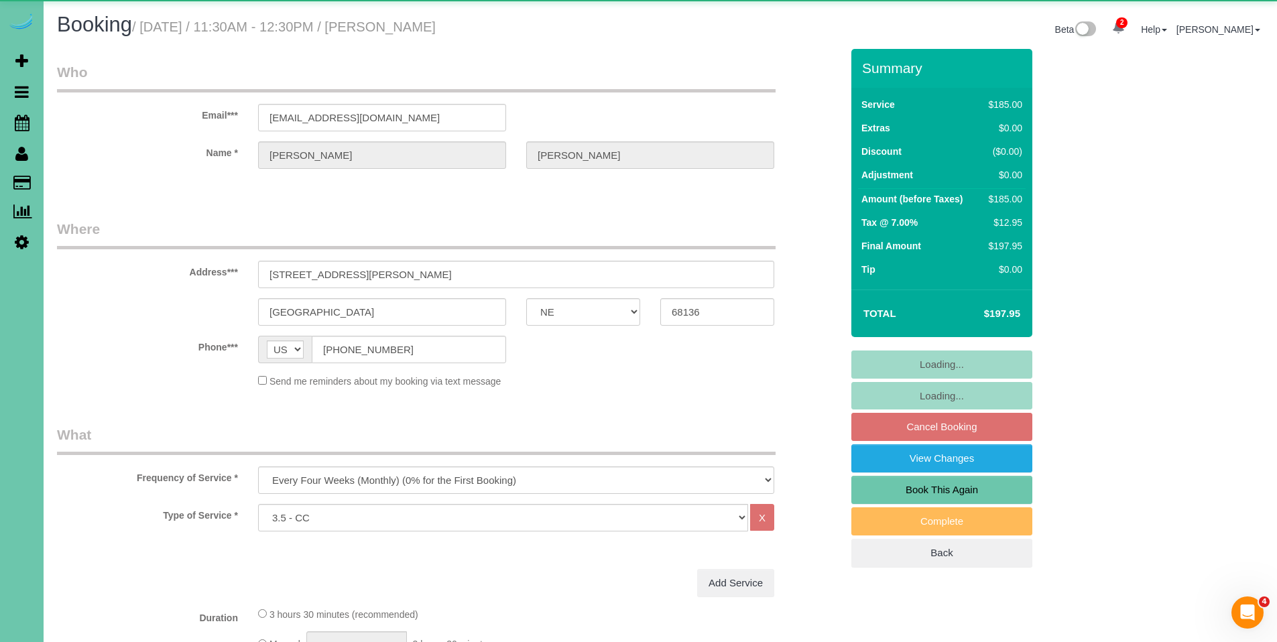
select select "object:722"
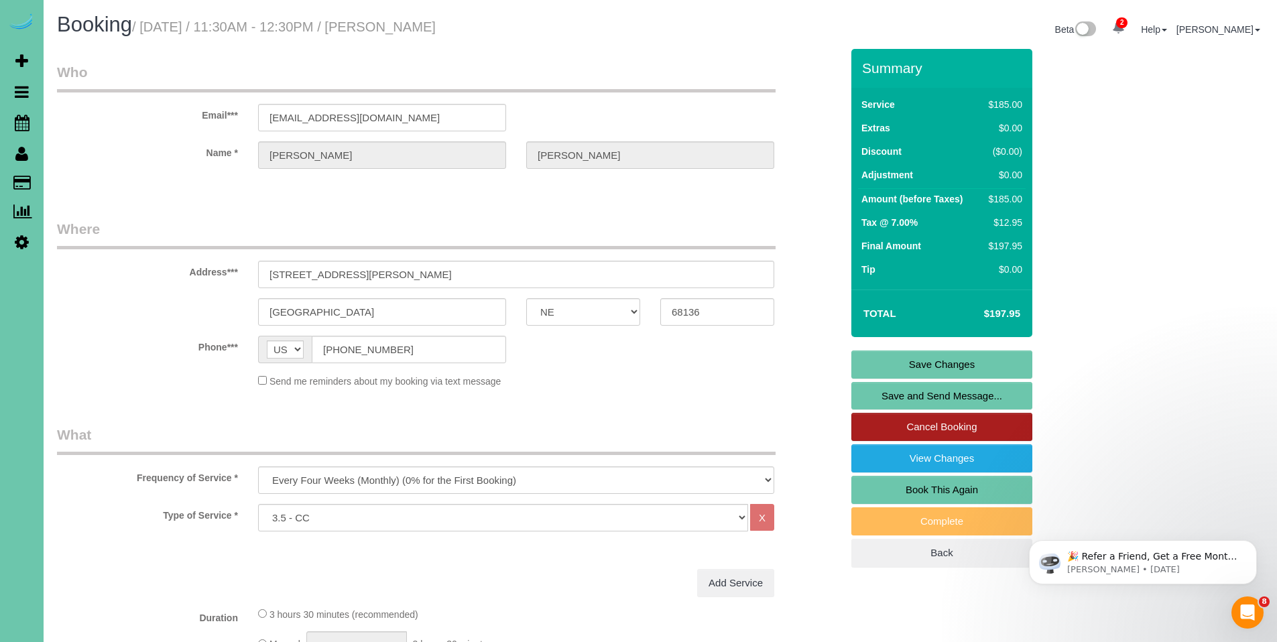
click at [944, 428] on link "Cancel Booking" at bounding box center [941, 427] width 181 height 28
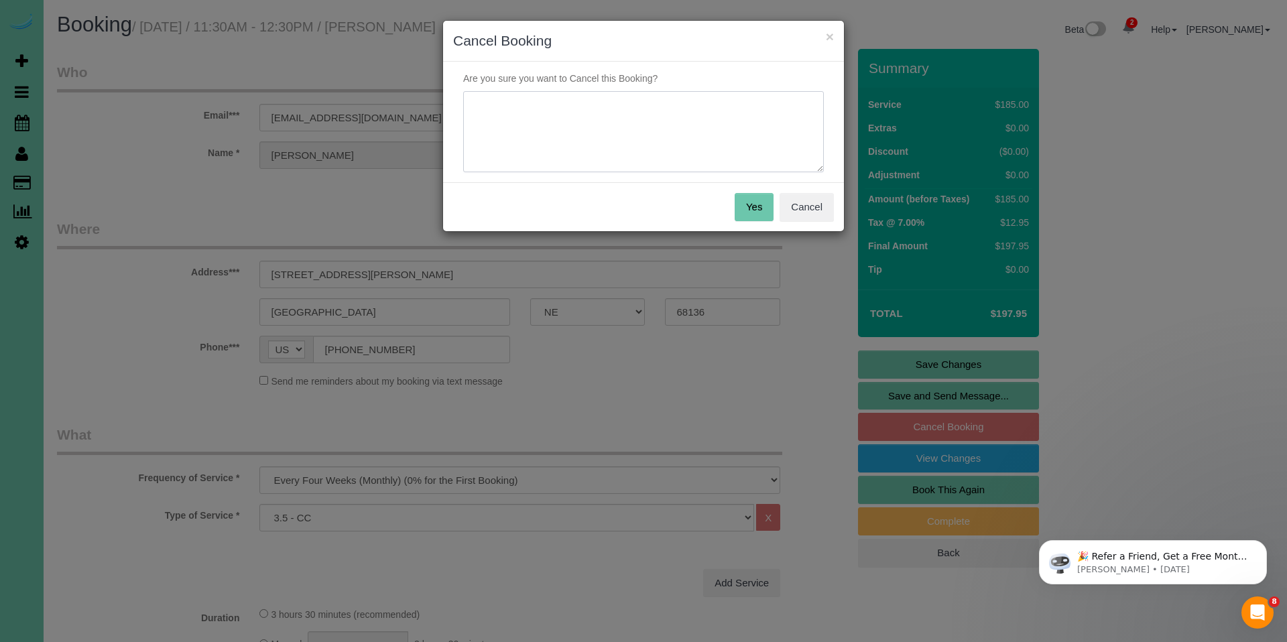
click at [630, 129] on textarea at bounding box center [643, 132] width 361 height 82
type textarea "Wants to skip this month and have us come next month."
click at [755, 204] on button "Yes" at bounding box center [753, 207] width 39 height 28
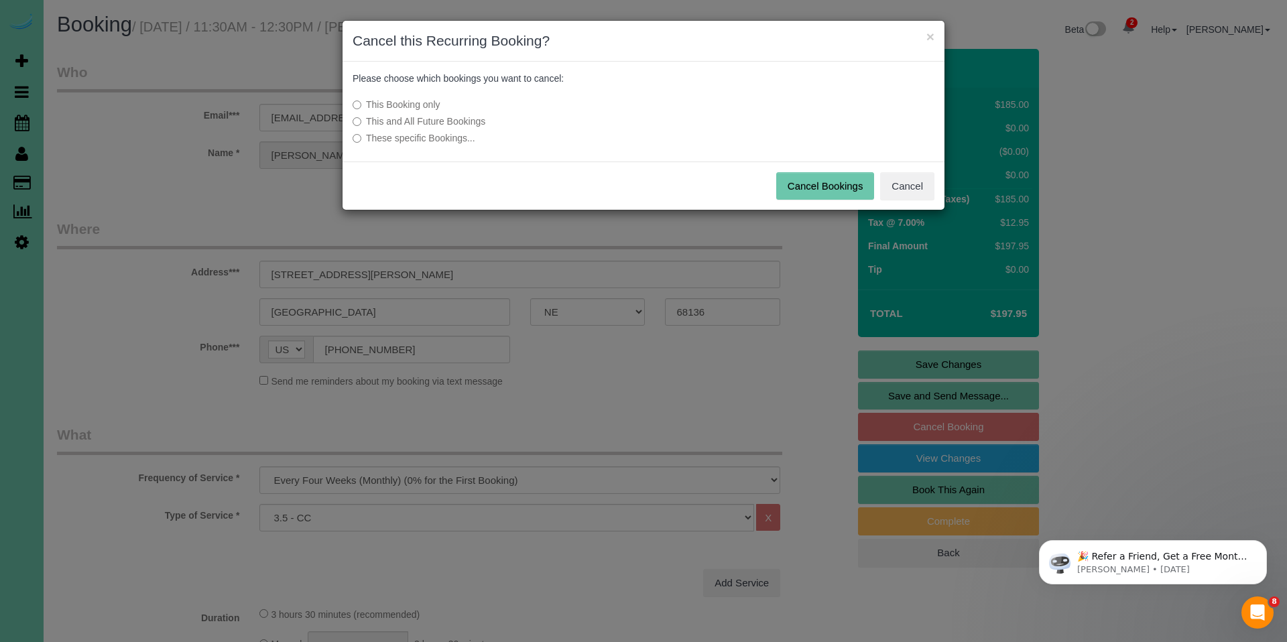
click at [838, 184] on button "Cancel Bookings" at bounding box center [825, 186] width 99 height 28
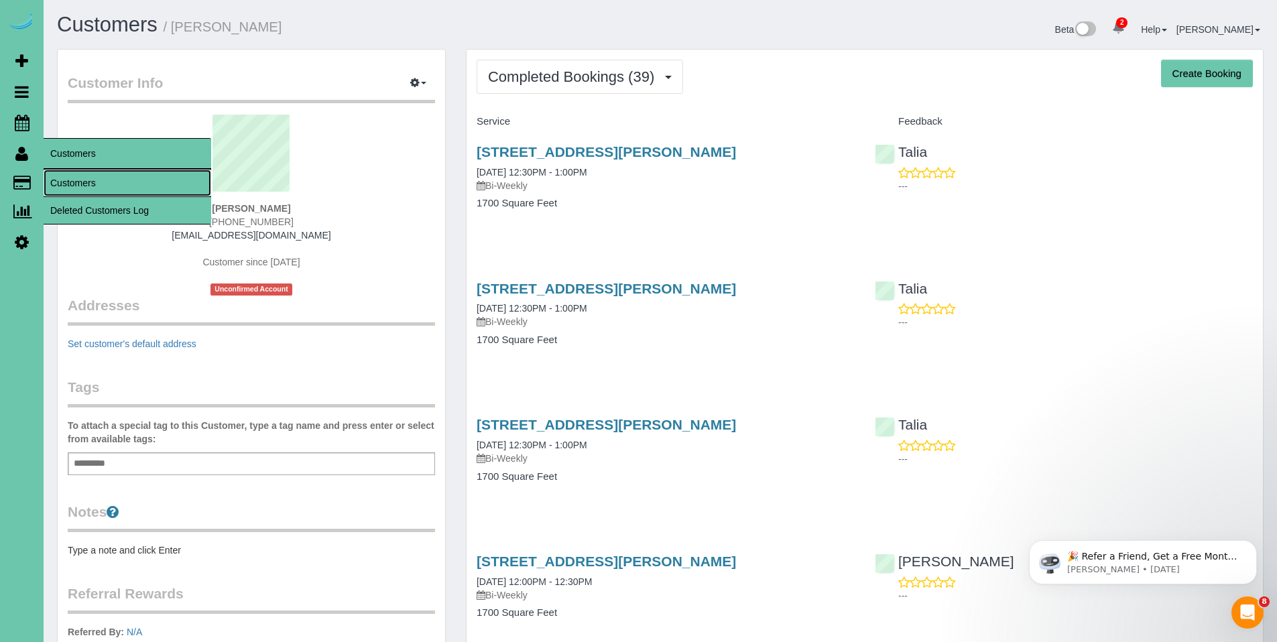
click at [107, 182] on link "Customers" at bounding box center [128, 183] width 168 height 27
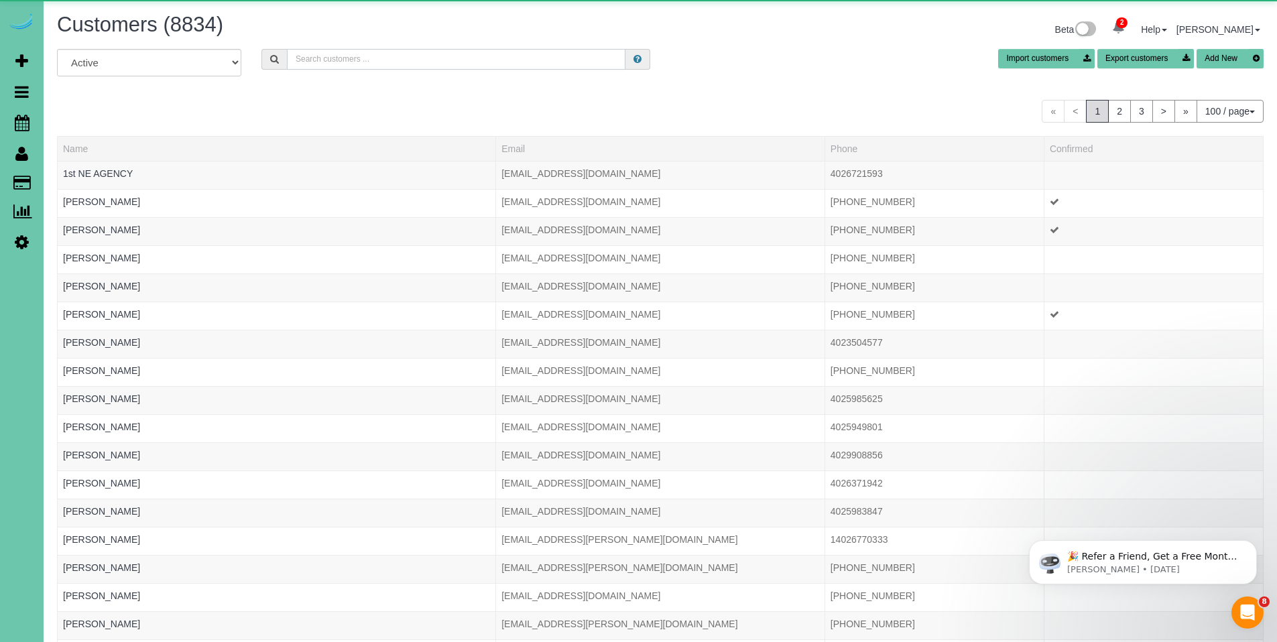
click at [488, 64] on input "text" at bounding box center [456, 59] width 338 height 21
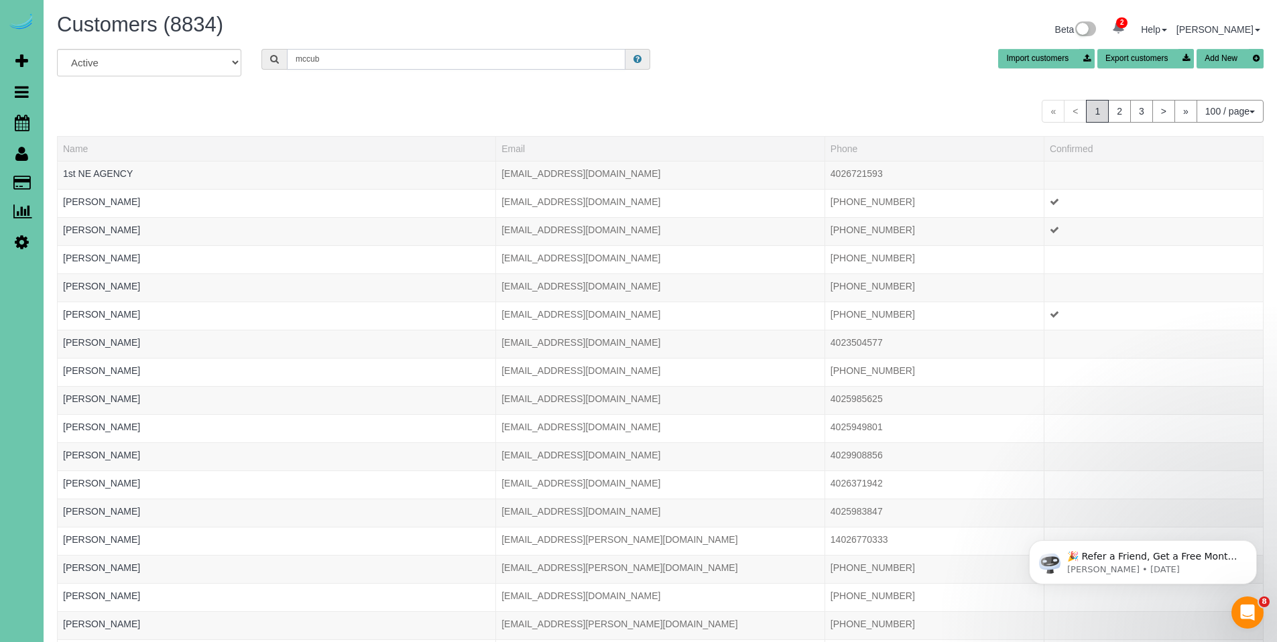
type input "[PERSON_NAME]"
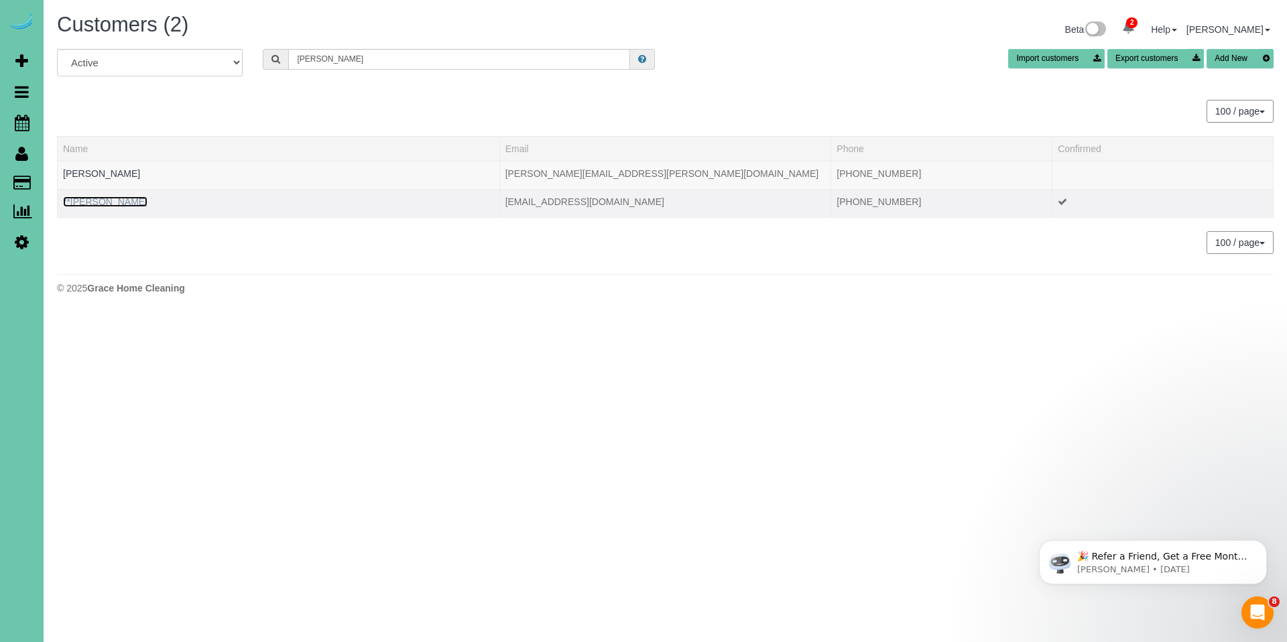
click at [128, 204] on link "**Tammy McCubbin" at bounding box center [105, 201] width 84 height 11
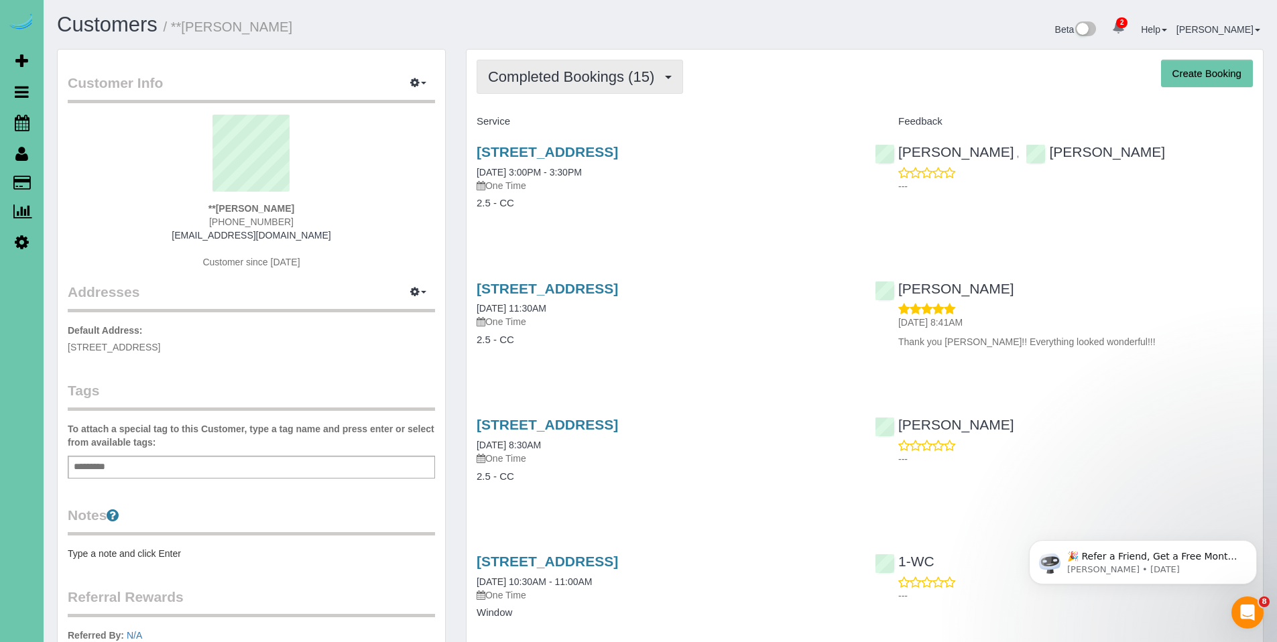
click at [543, 75] on span "Completed Bookings (15)" at bounding box center [574, 76] width 173 height 17
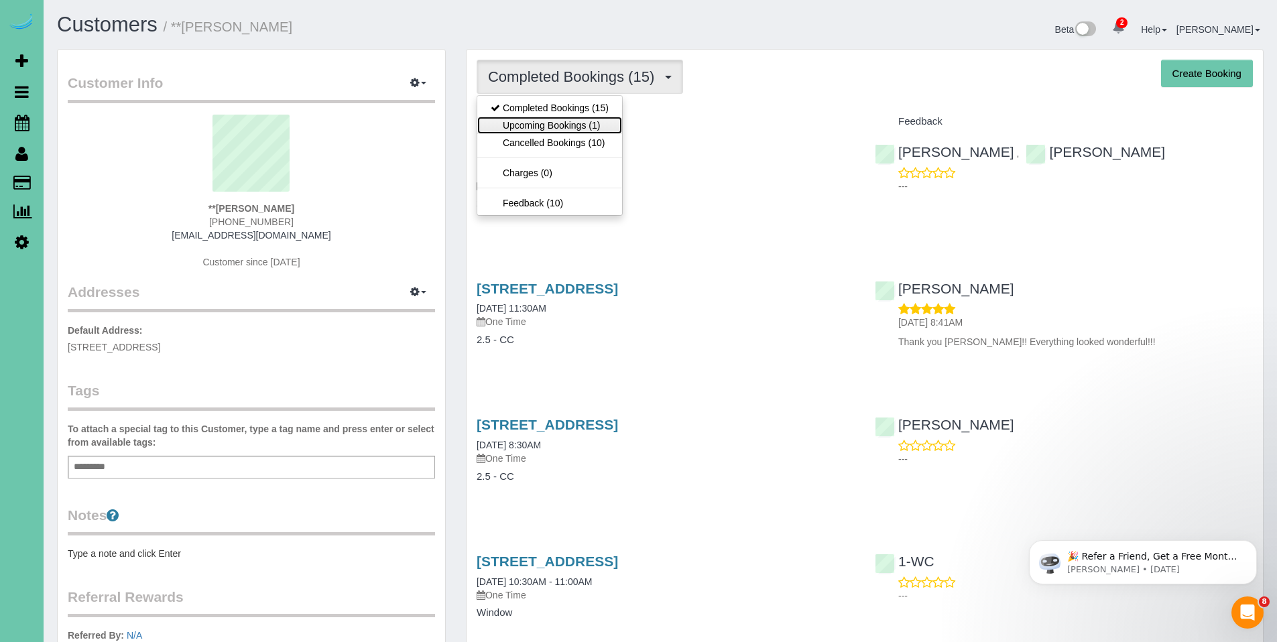
click at [537, 125] on link "Upcoming Bookings (1)" at bounding box center [549, 125] width 145 height 17
